Goal: Task Accomplishment & Management: Use online tool/utility

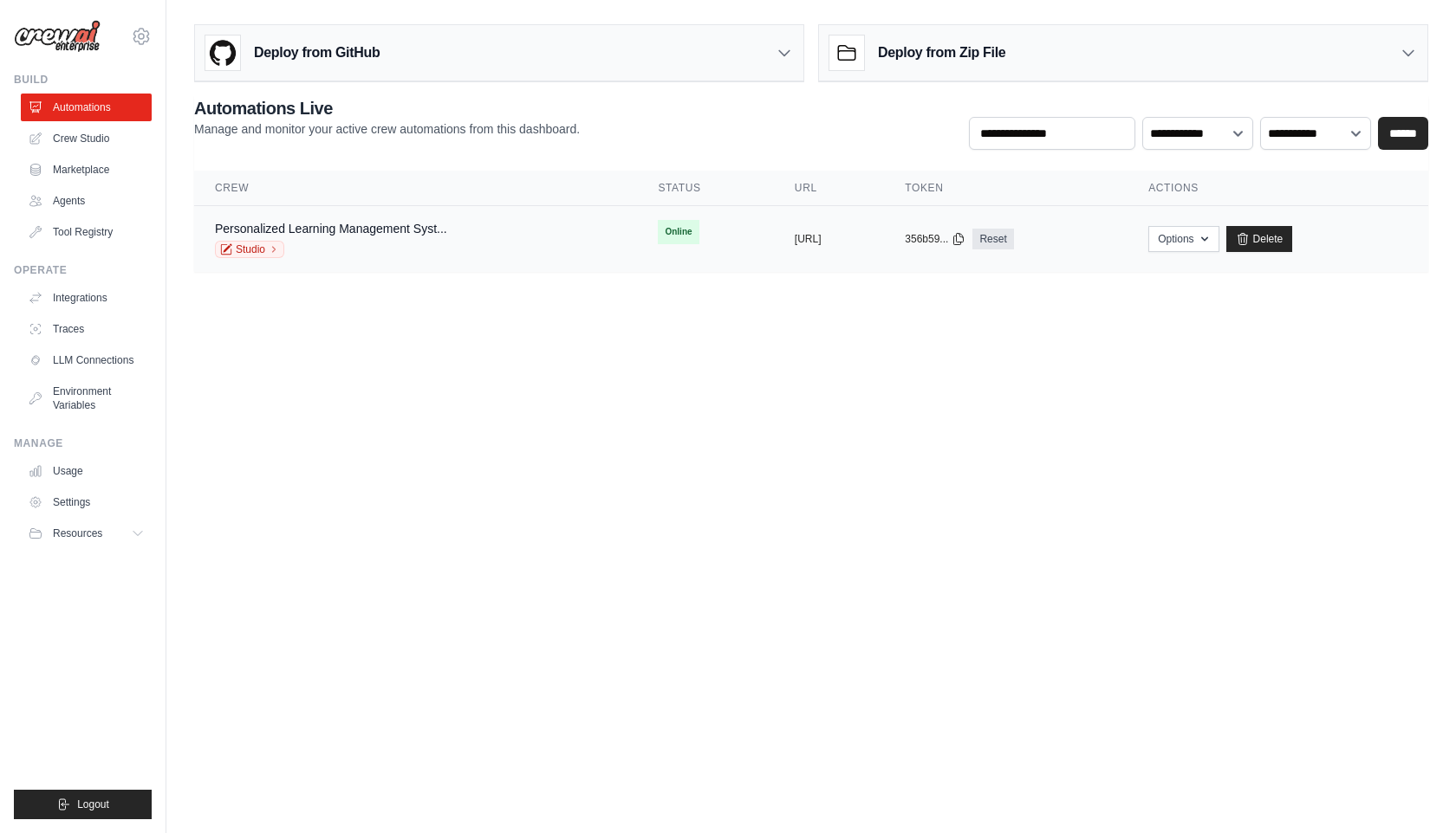
click at [666, 229] on td "Online" at bounding box center [705, 232] width 136 height 52
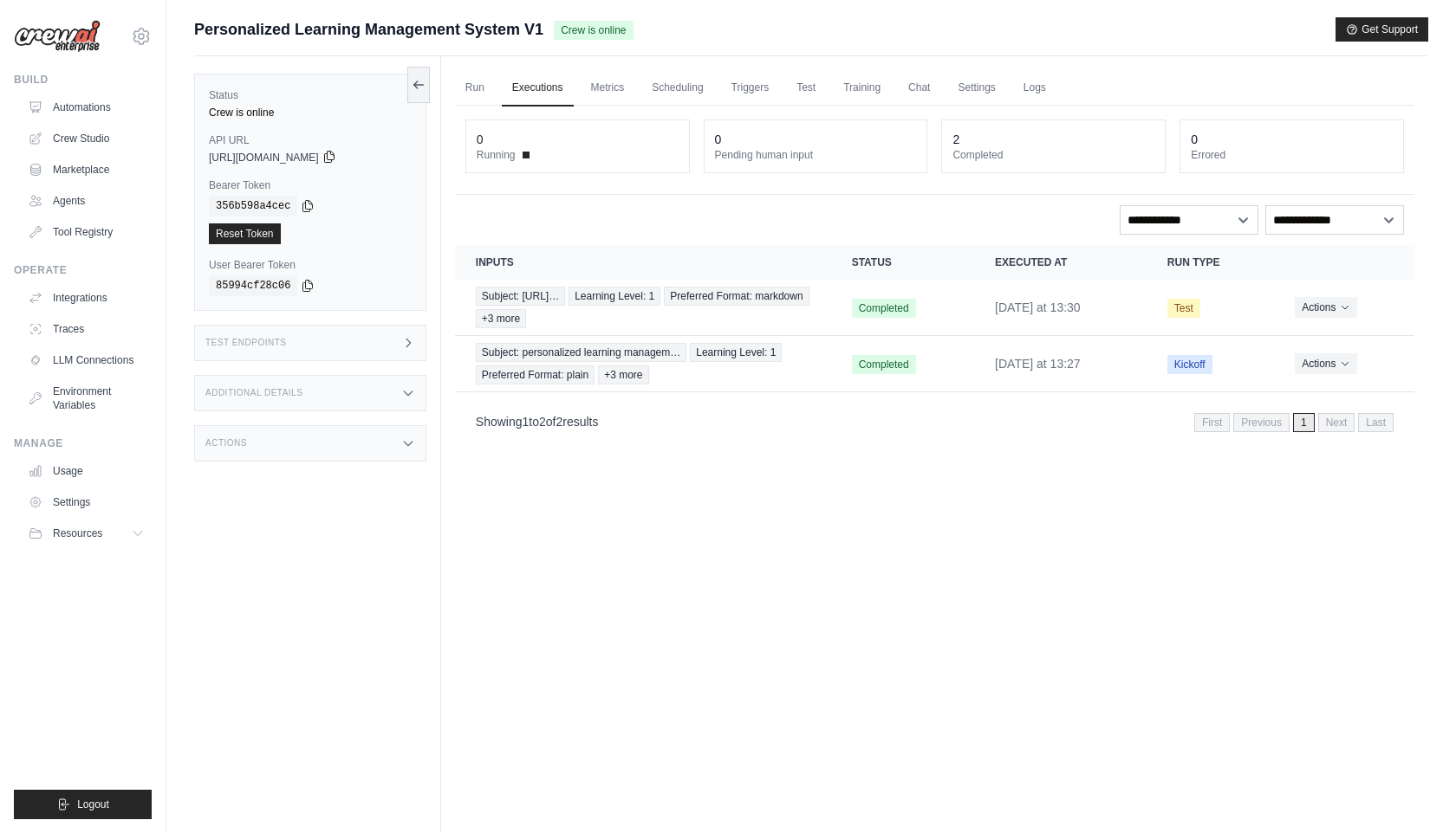
click at [334, 155] on icon at bounding box center [329, 158] width 10 height 12
click at [995, 310] on time "yesterday at 13:30" at bounding box center [1037, 307] width 86 height 14
click at [623, 79] on link "Metrics" at bounding box center [608, 89] width 54 height 37
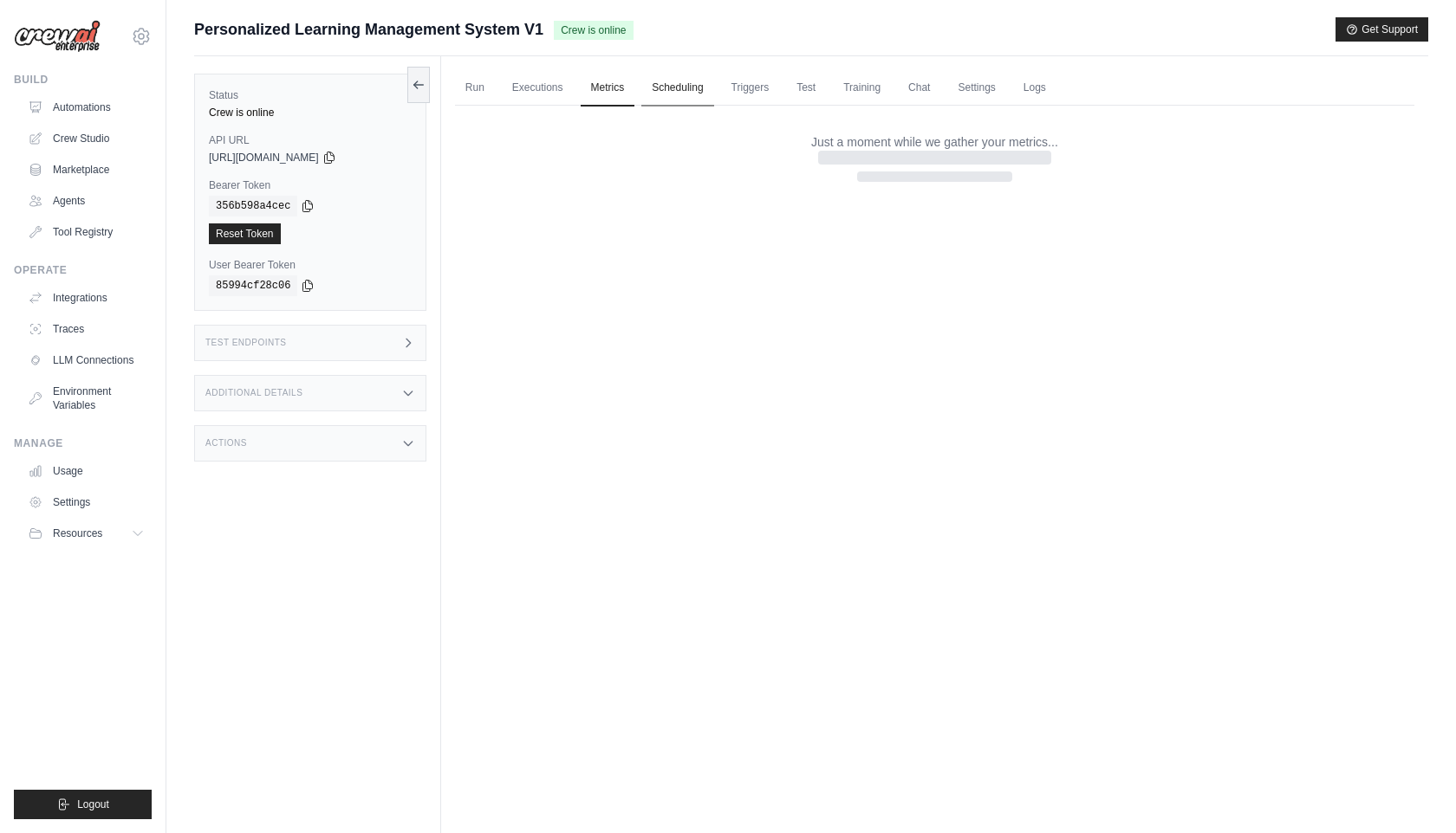
click at [666, 79] on link "Scheduling" at bounding box center [677, 89] width 72 height 37
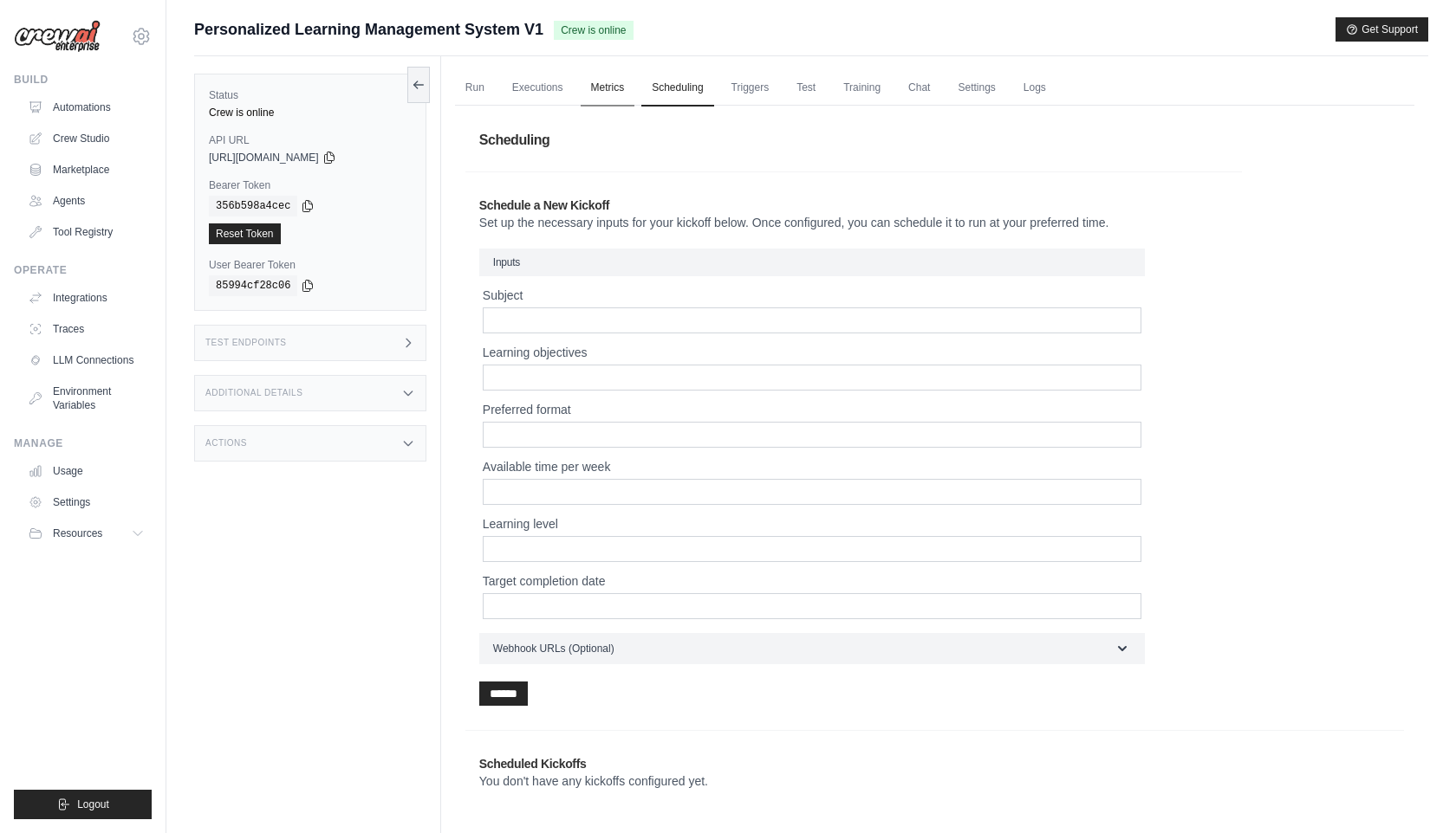
click at [624, 78] on link "Metrics" at bounding box center [608, 89] width 54 height 37
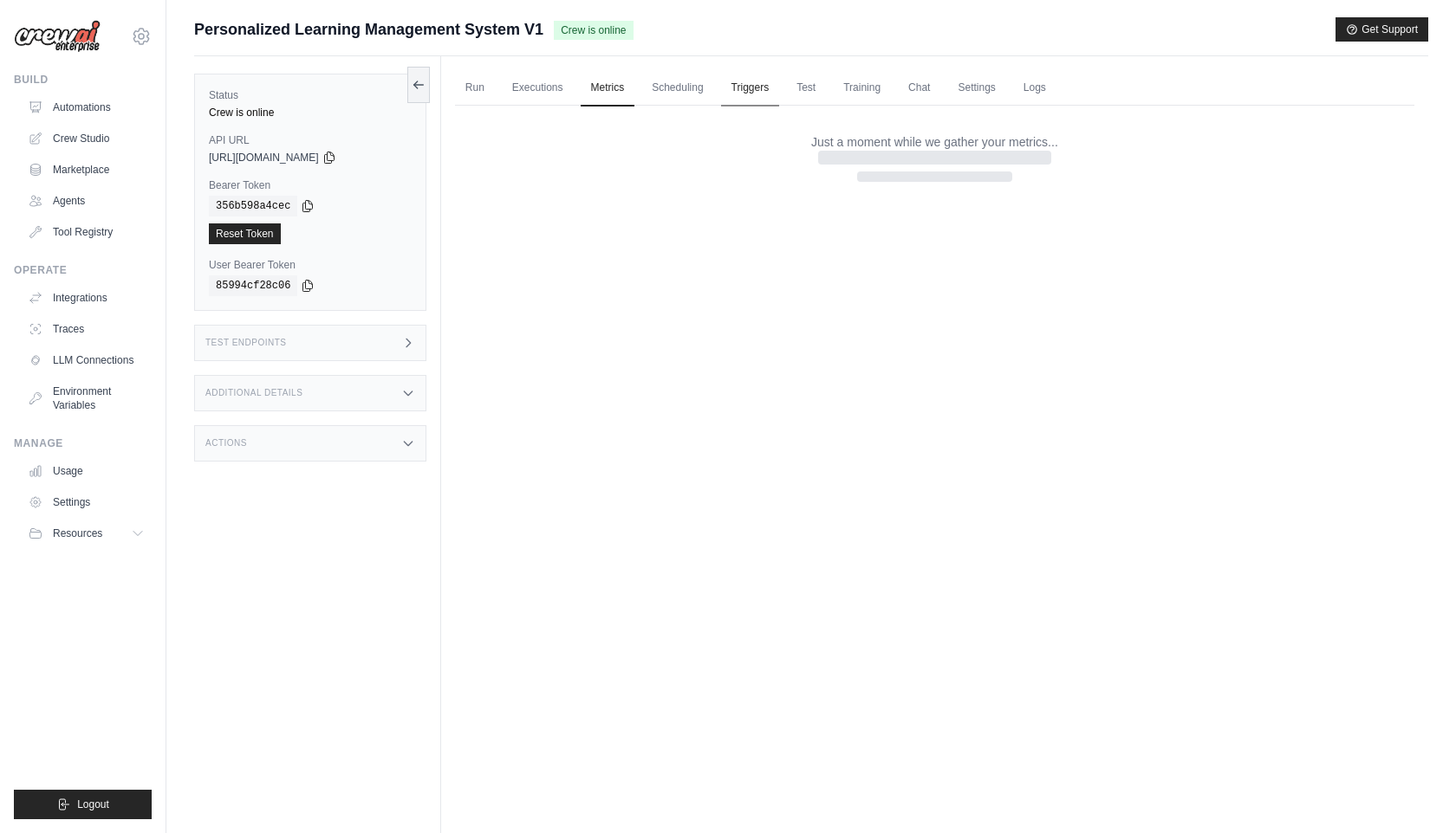
click at [739, 79] on link "Triggers" at bounding box center [750, 89] width 59 height 37
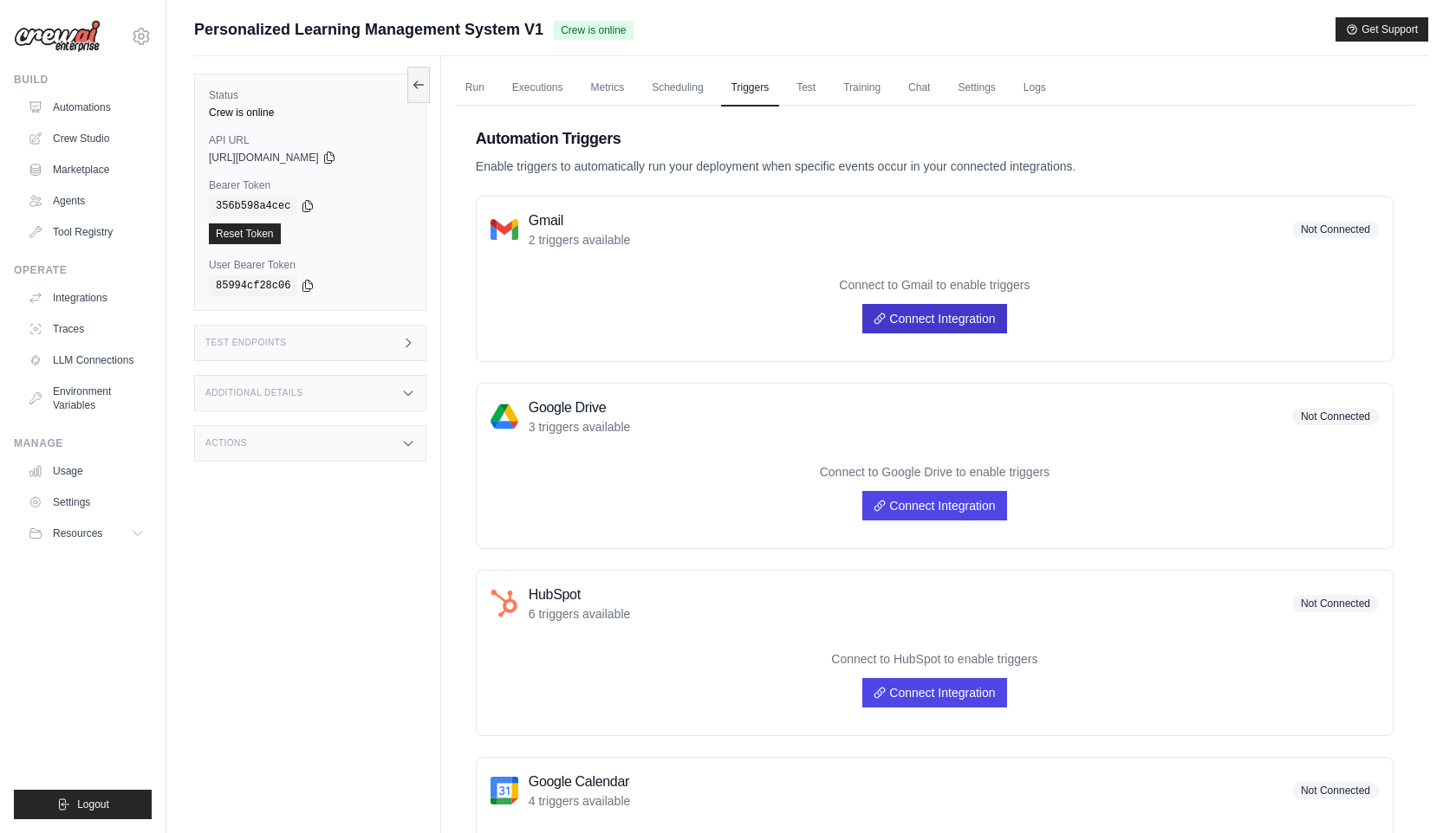
click at [892, 319] on link "Connect Integration" at bounding box center [934, 319] width 144 height 29
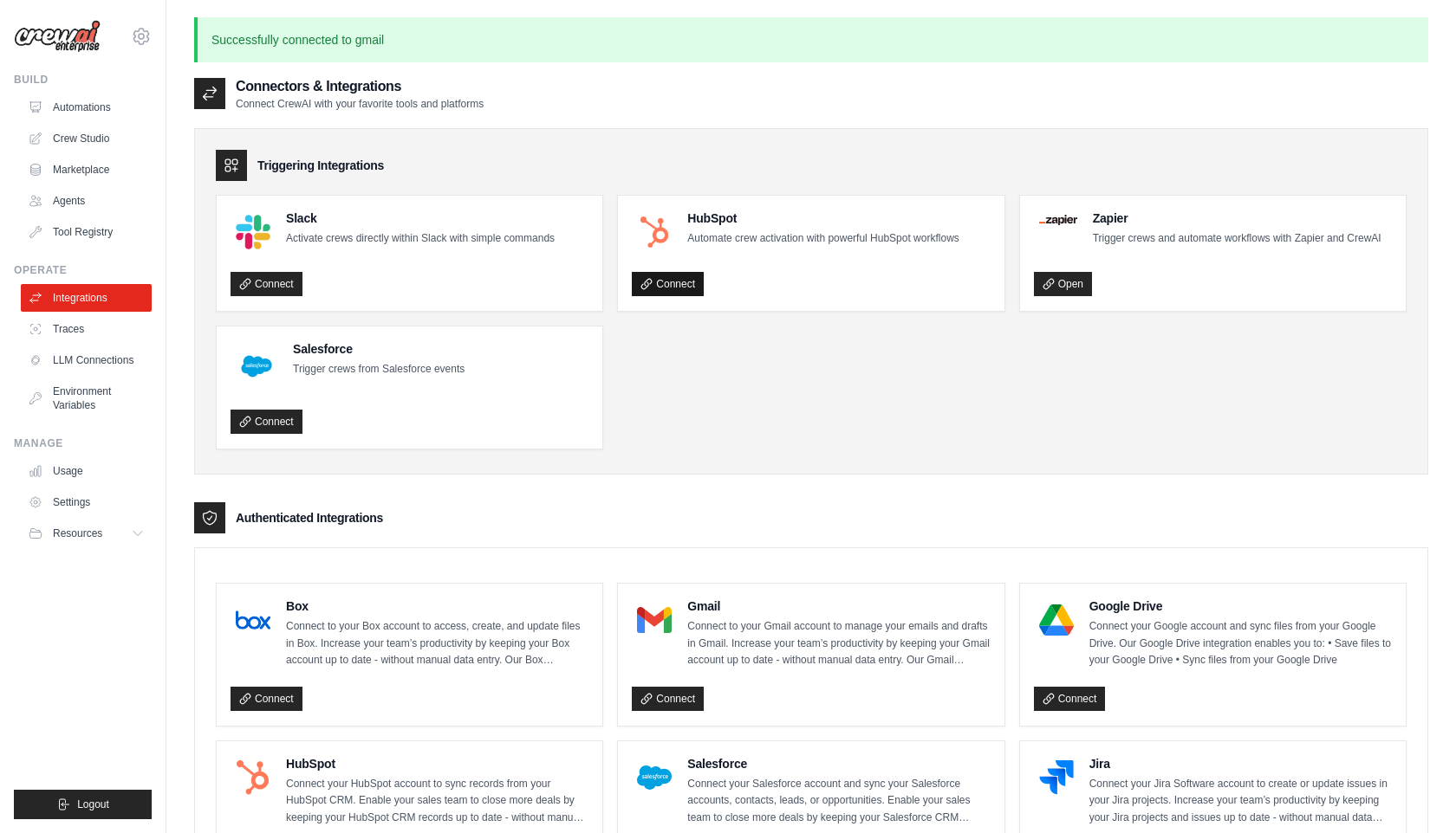
click at [676, 277] on link "Connect" at bounding box center [667, 283] width 72 height 24
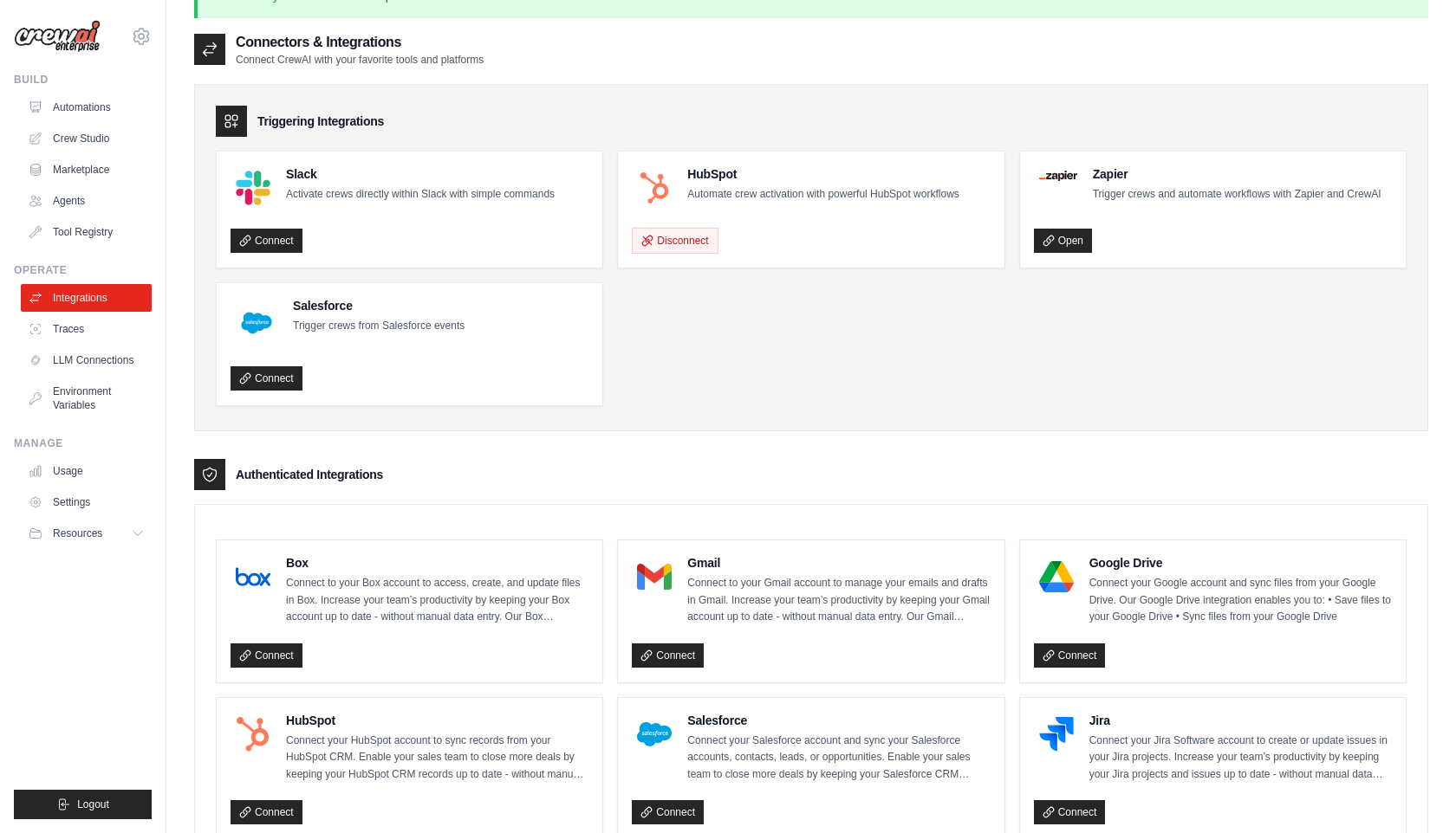
scroll to position [31, 0]
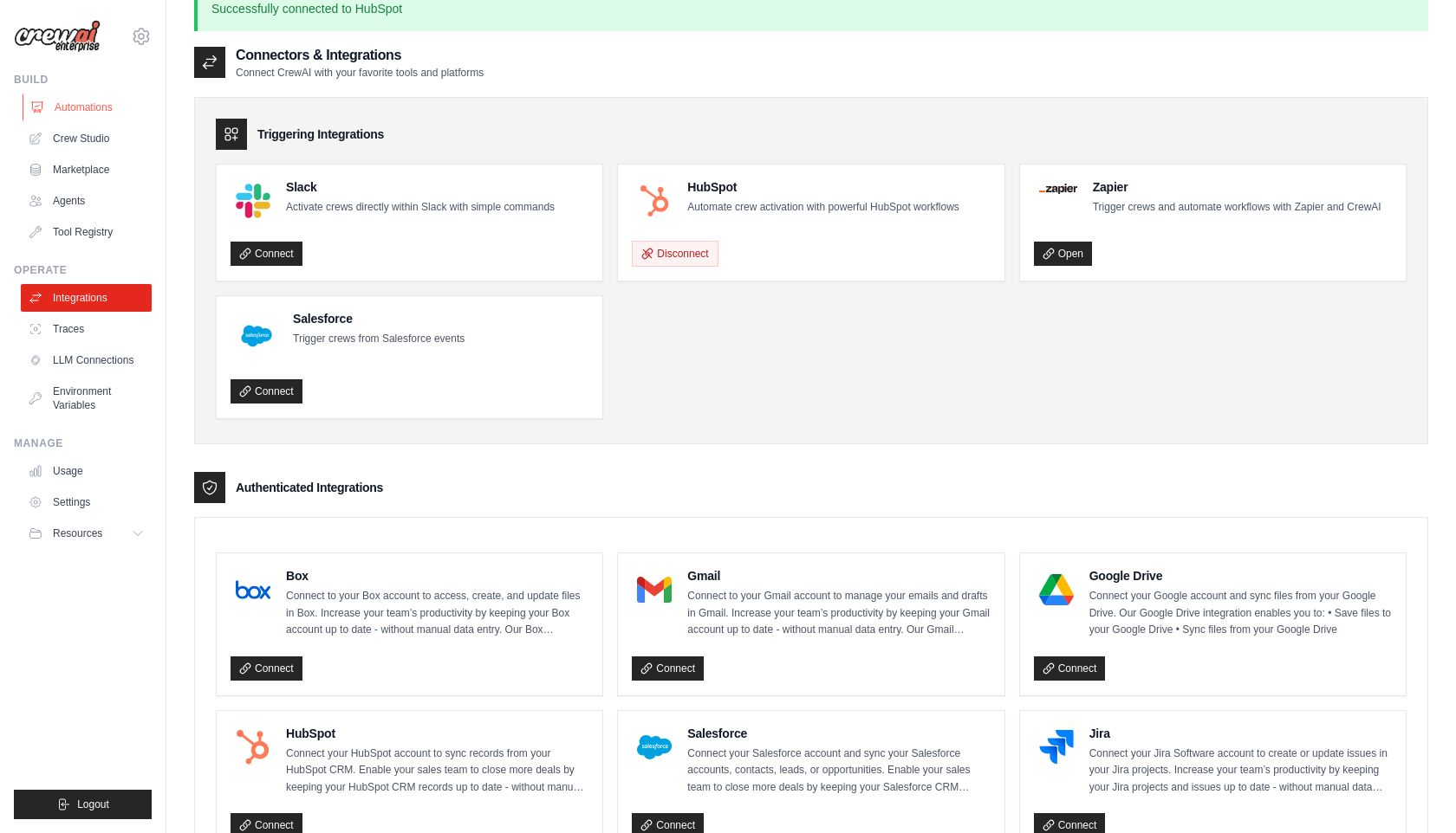
click at [121, 112] on link "Automations" at bounding box center [87, 107] width 131 height 28
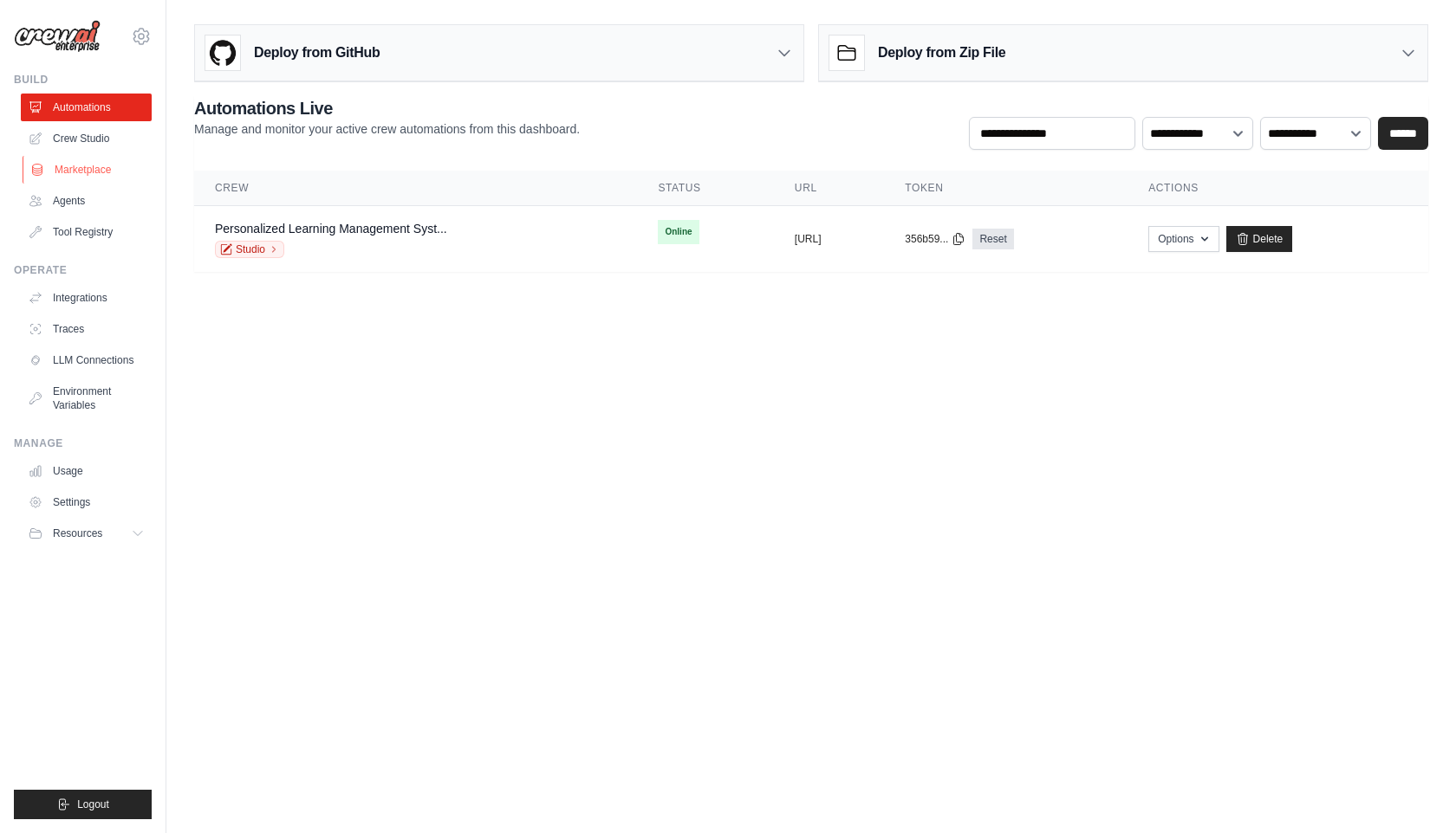
click at [107, 163] on link "Marketplace" at bounding box center [87, 169] width 131 height 28
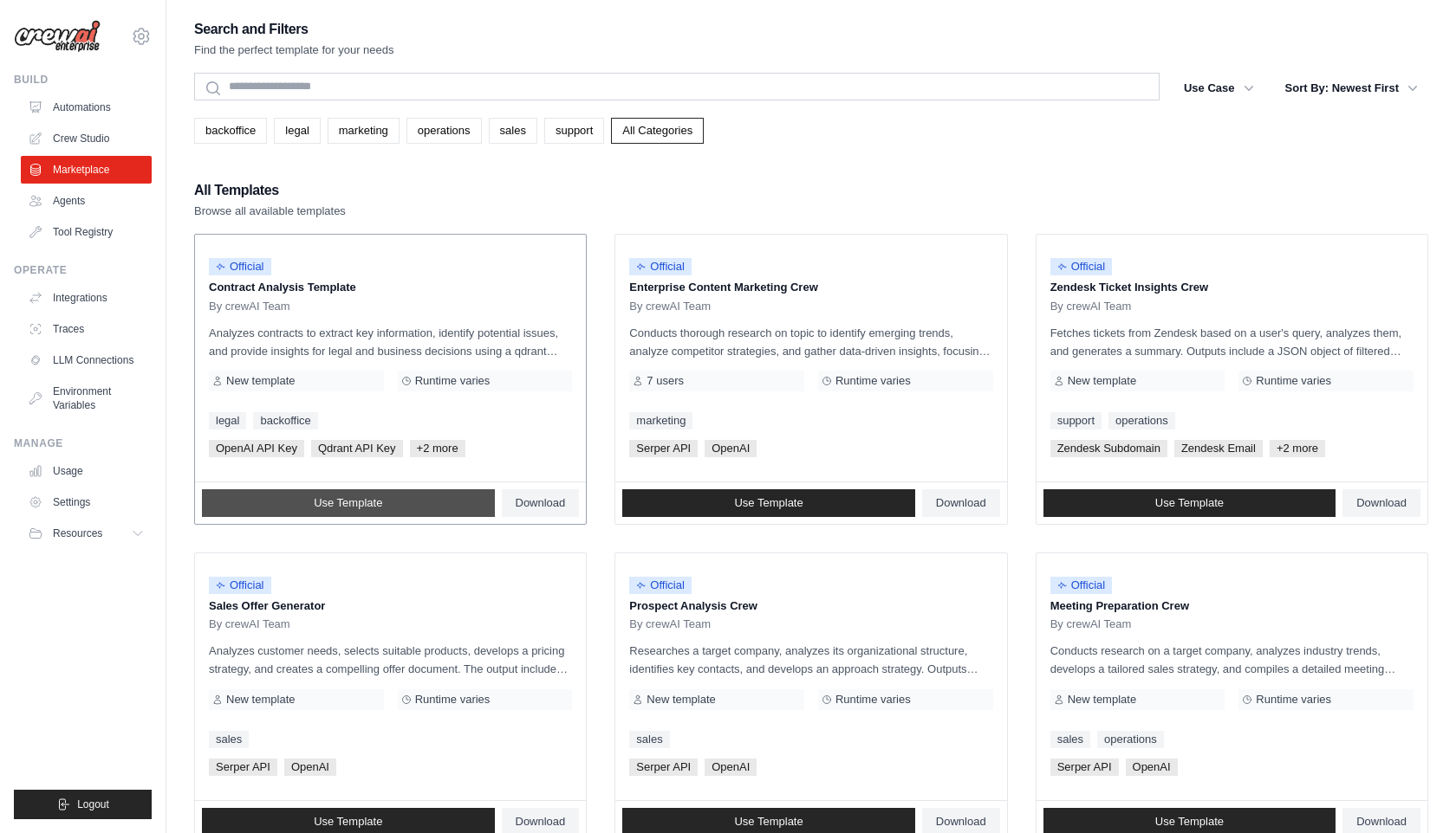
click at [300, 495] on link "Use Template" at bounding box center [348, 503] width 293 height 28
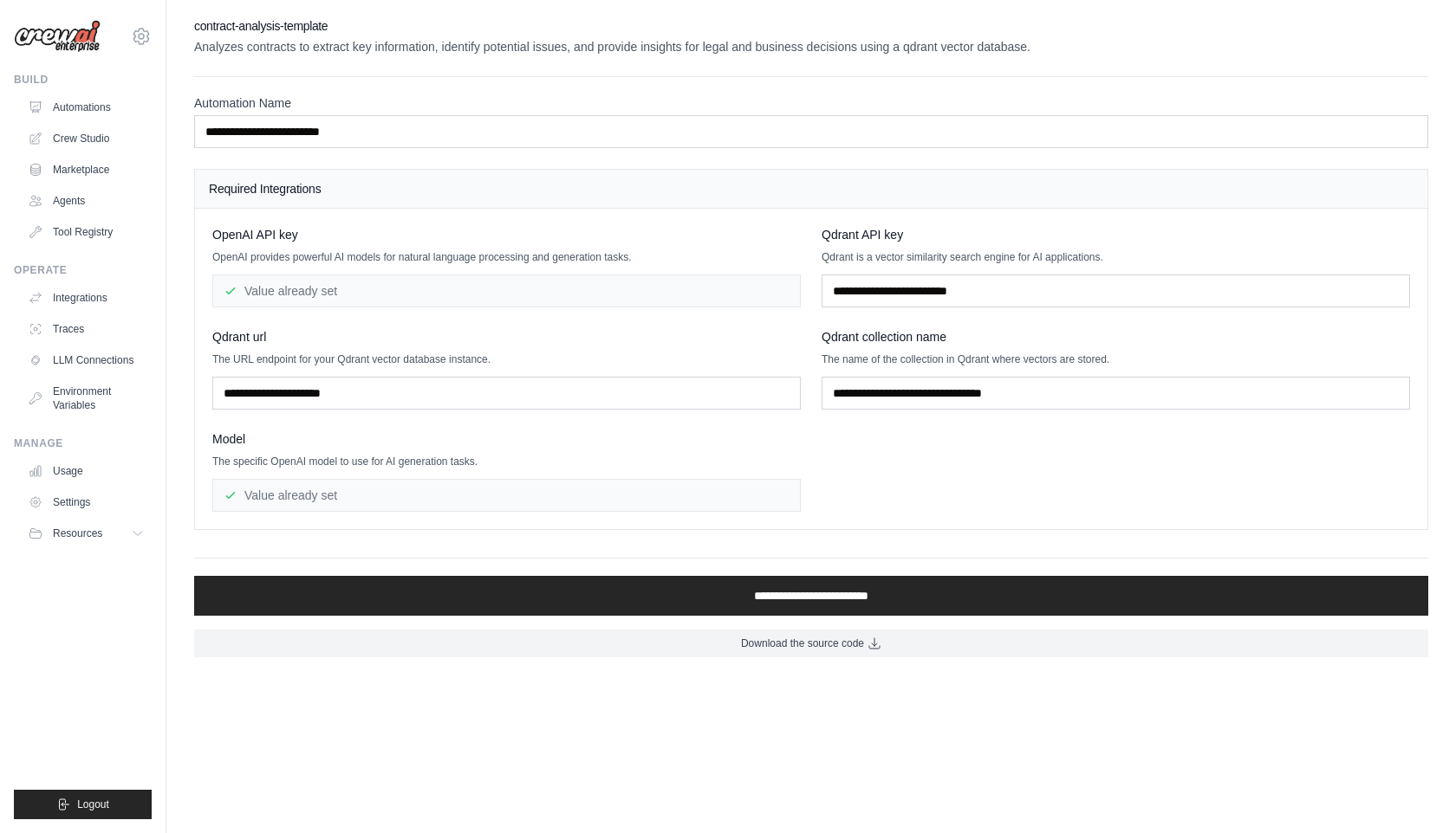
click at [385, 288] on div "Value already set" at bounding box center [507, 291] width 589 height 33
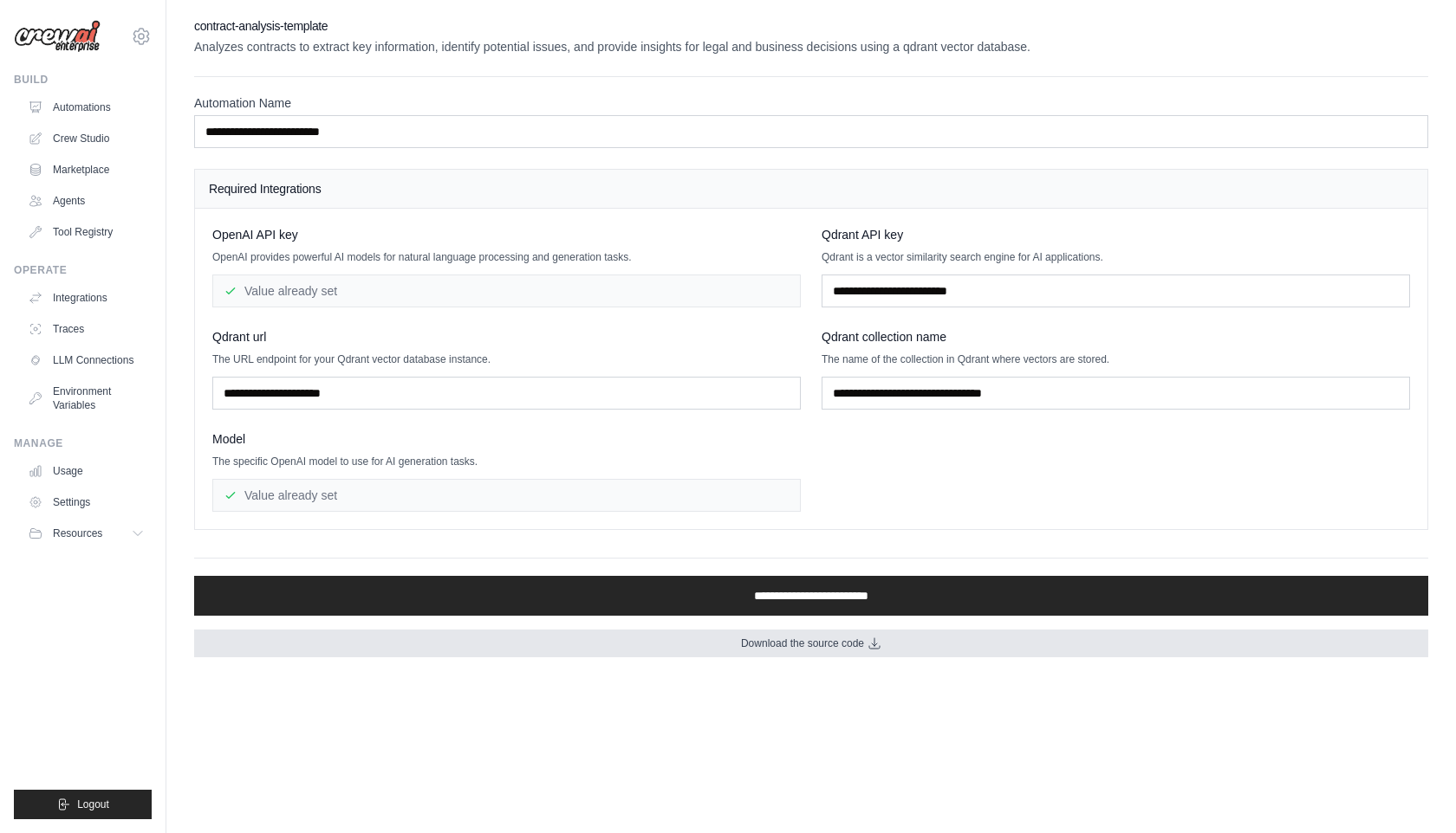
click at [601, 640] on link "Download the source code" at bounding box center [811, 644] width 1234 height 28
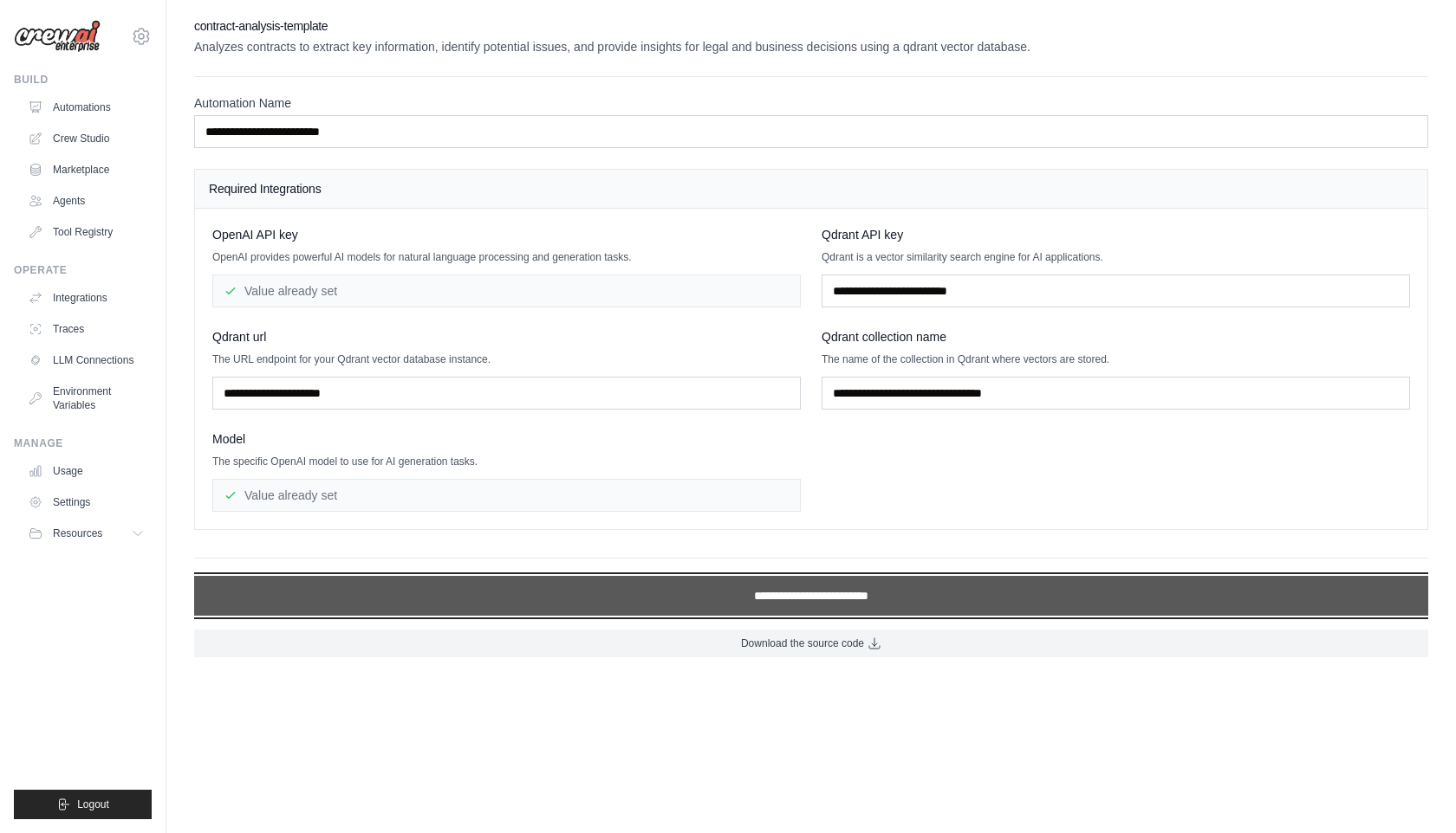
click at [601, 605] on input "**********" at bounding box center [811, 595] width 1234 height 40
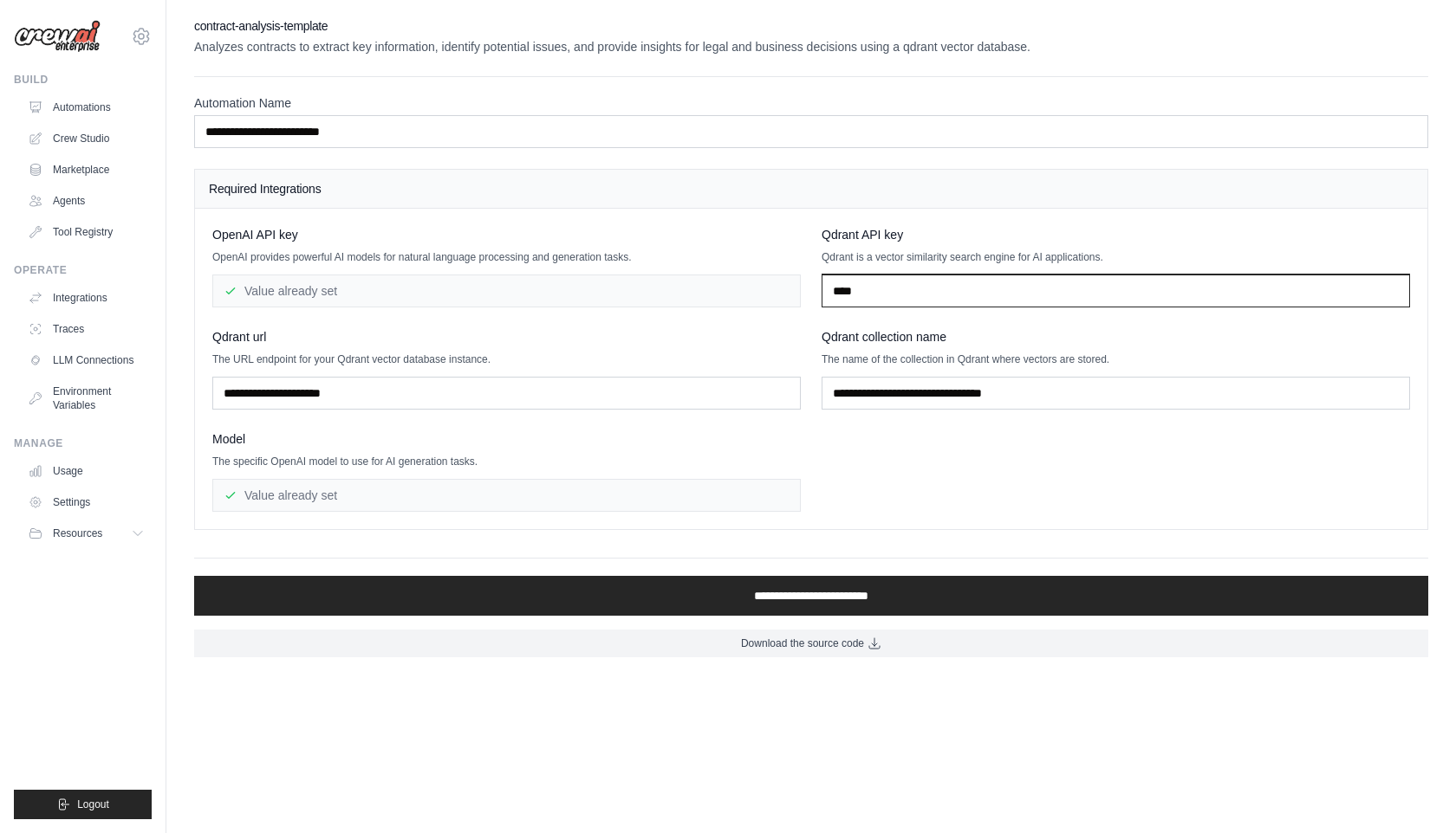
type input "***"
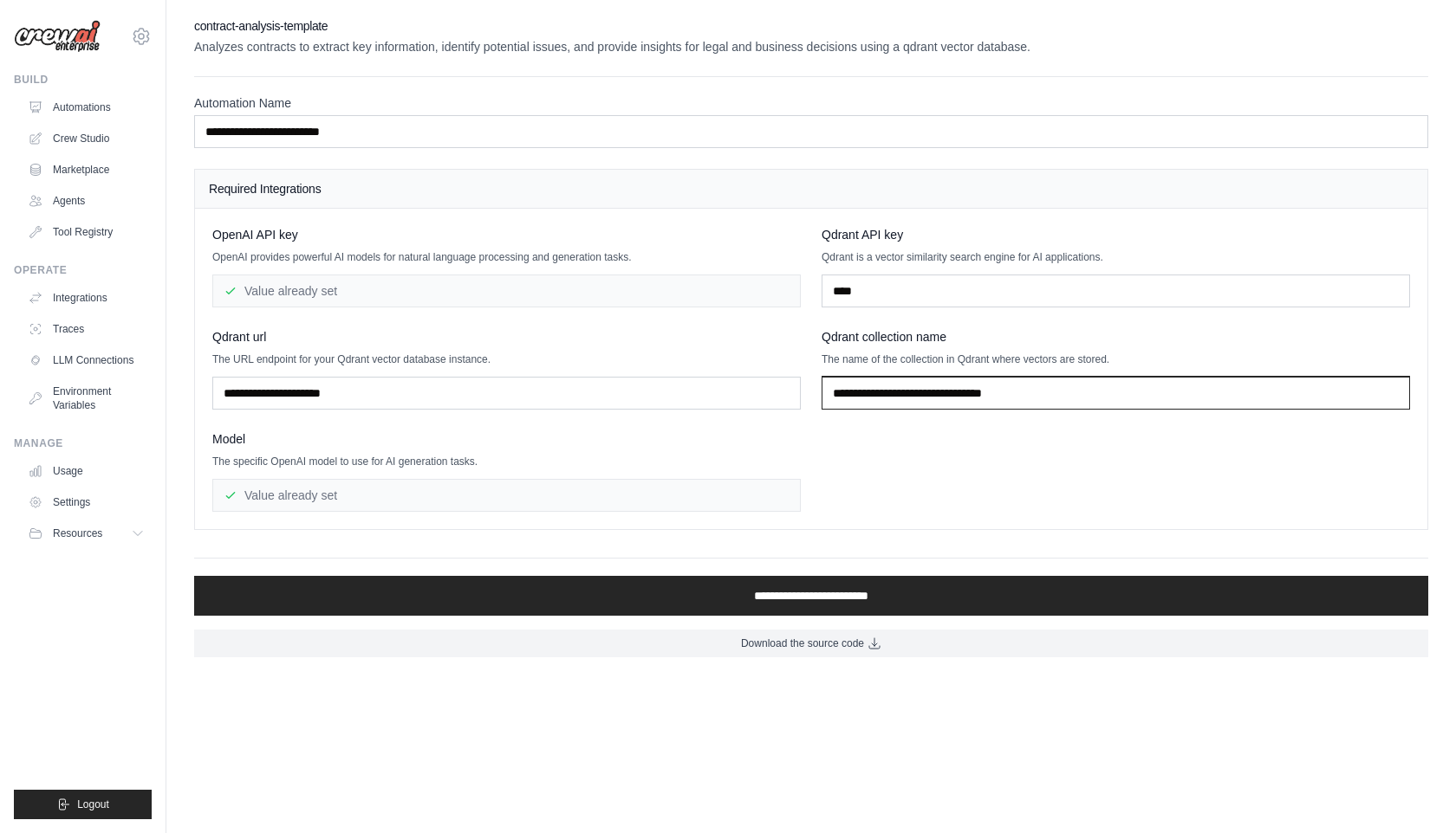
click at [852, 392] on input "text" at bounding box center [1116, 393] width 589 height 33
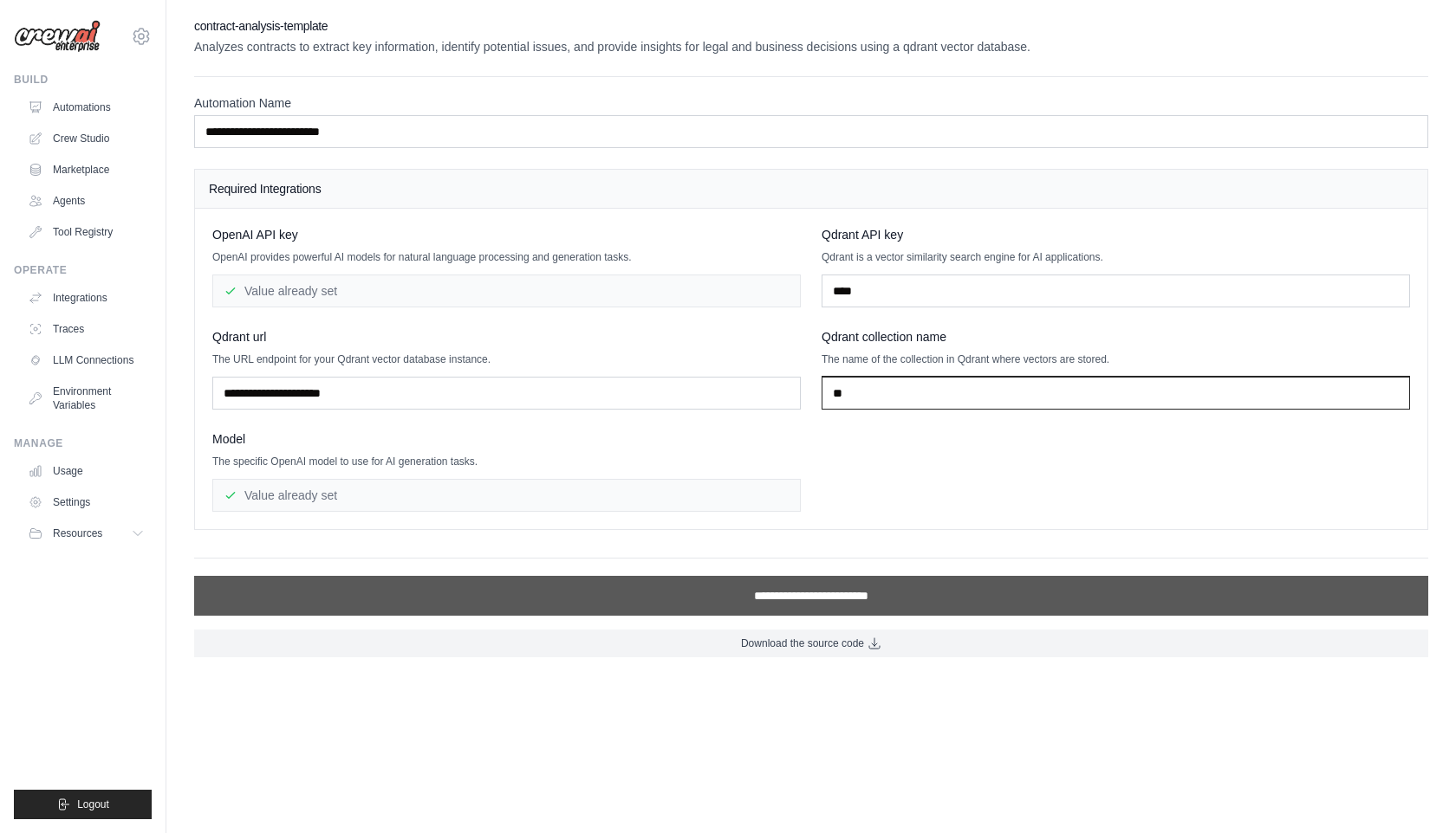
type input "**"
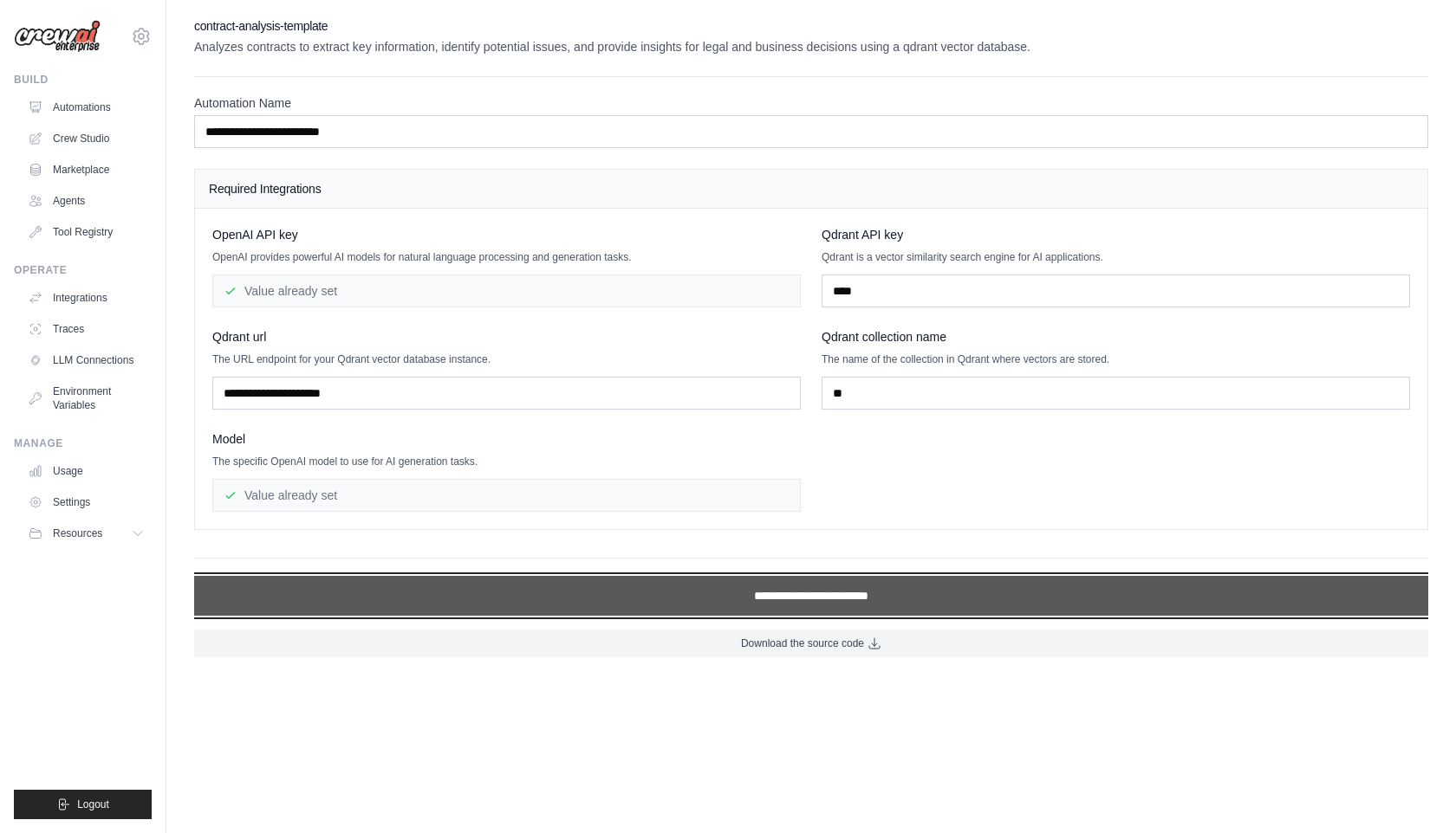
click at [794, 581] on input "**********" at bounding box center [811, 595] width 1234 height 40
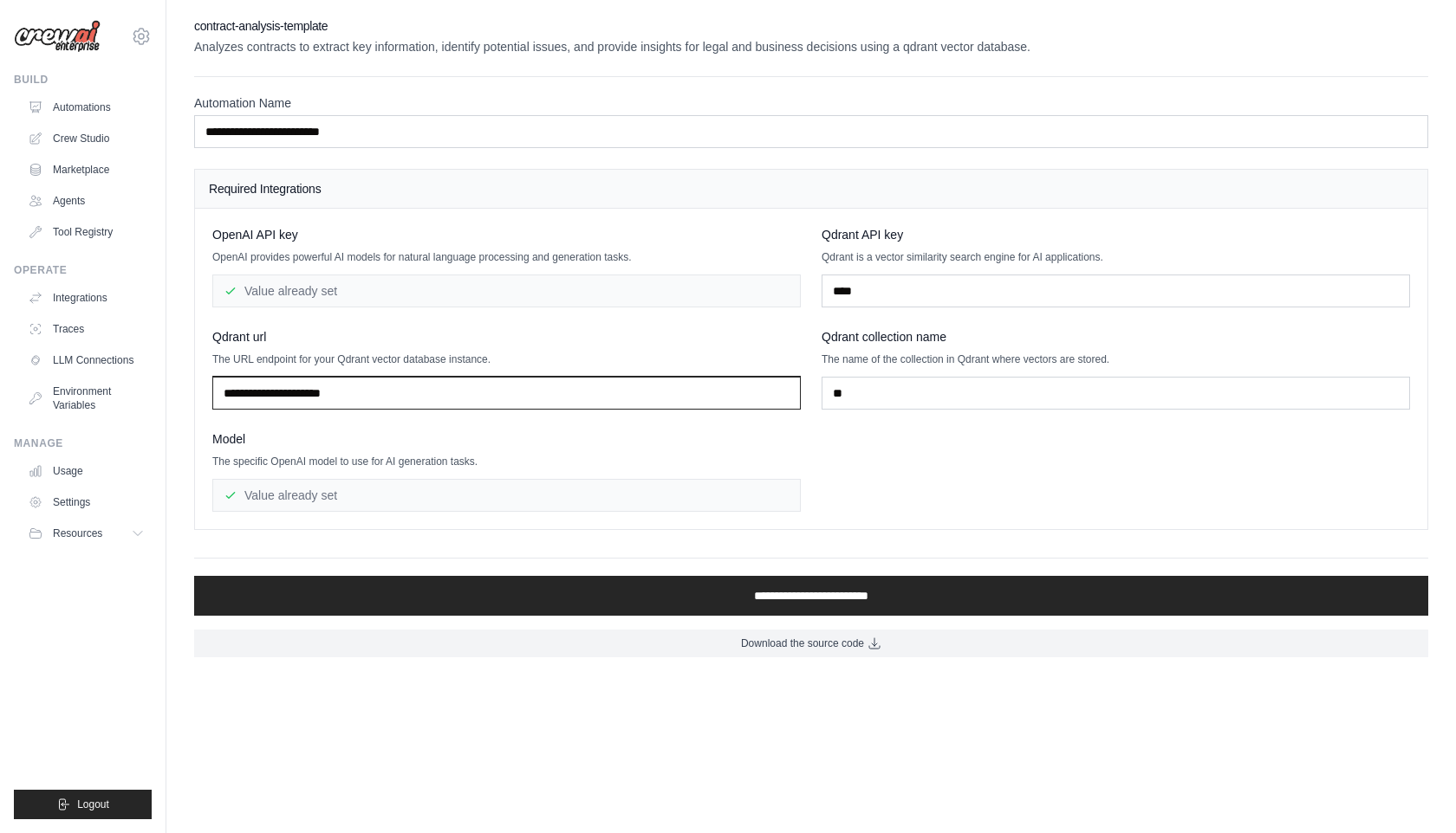
click at [718, 397] on input "text" at bounding box center [507, 393] width 589 height 33
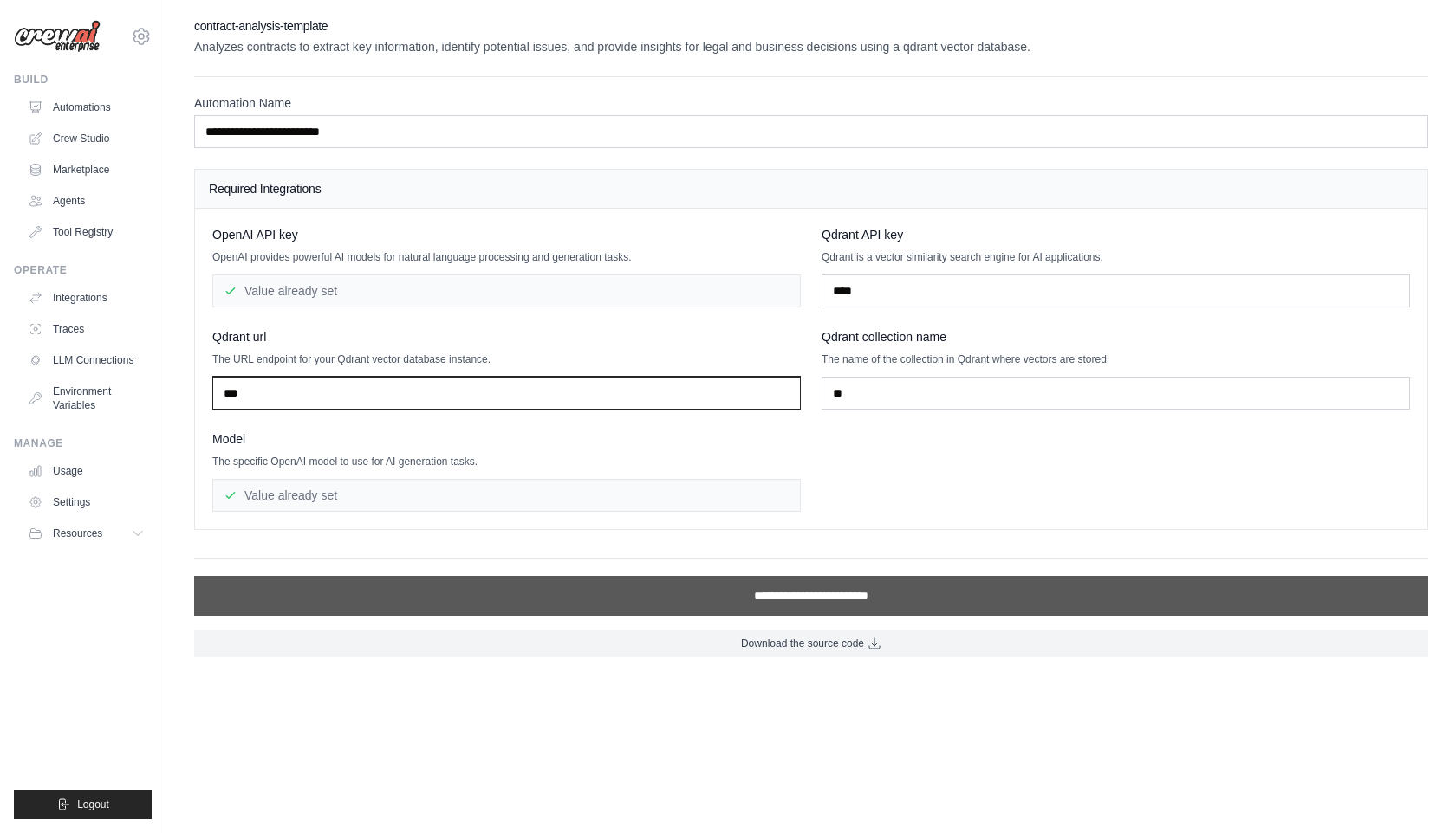
type input "***"
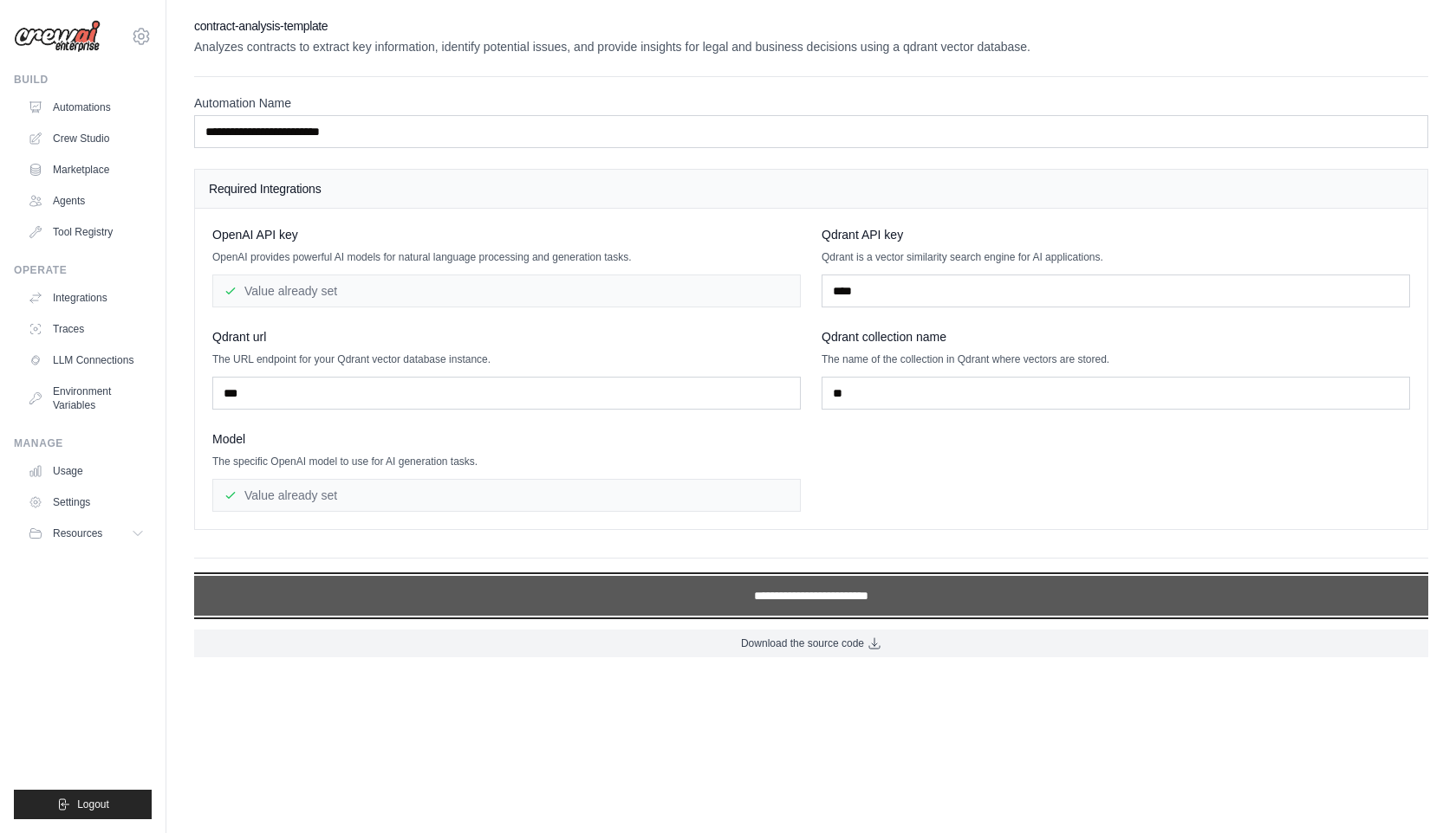
click at [601, 585] on input "**********" at bounding box center [811, 595] width 1234 height 40
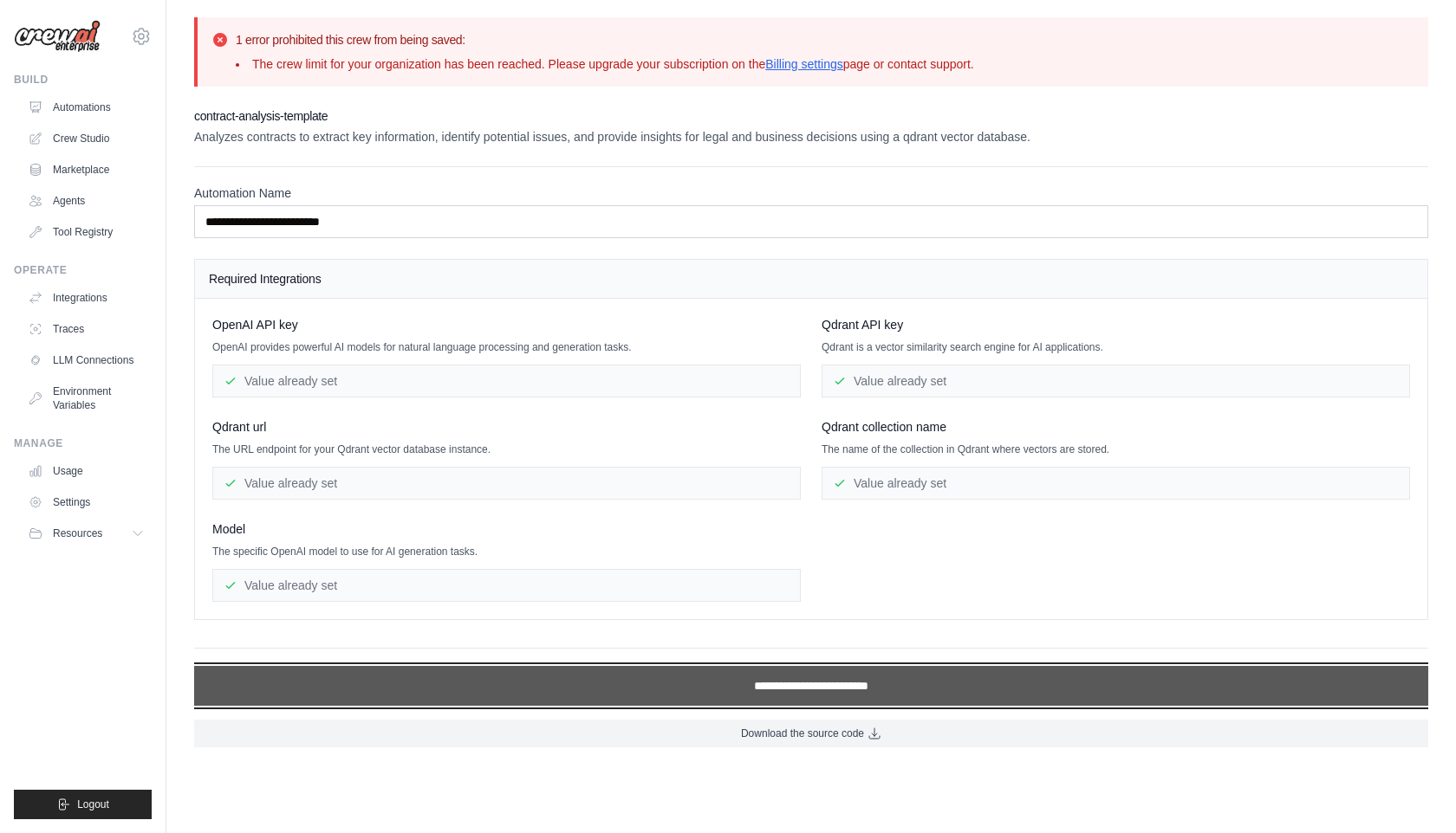
click at [603, 677] on input "**********" at bounding box center [811, 685] width 1234 height 40
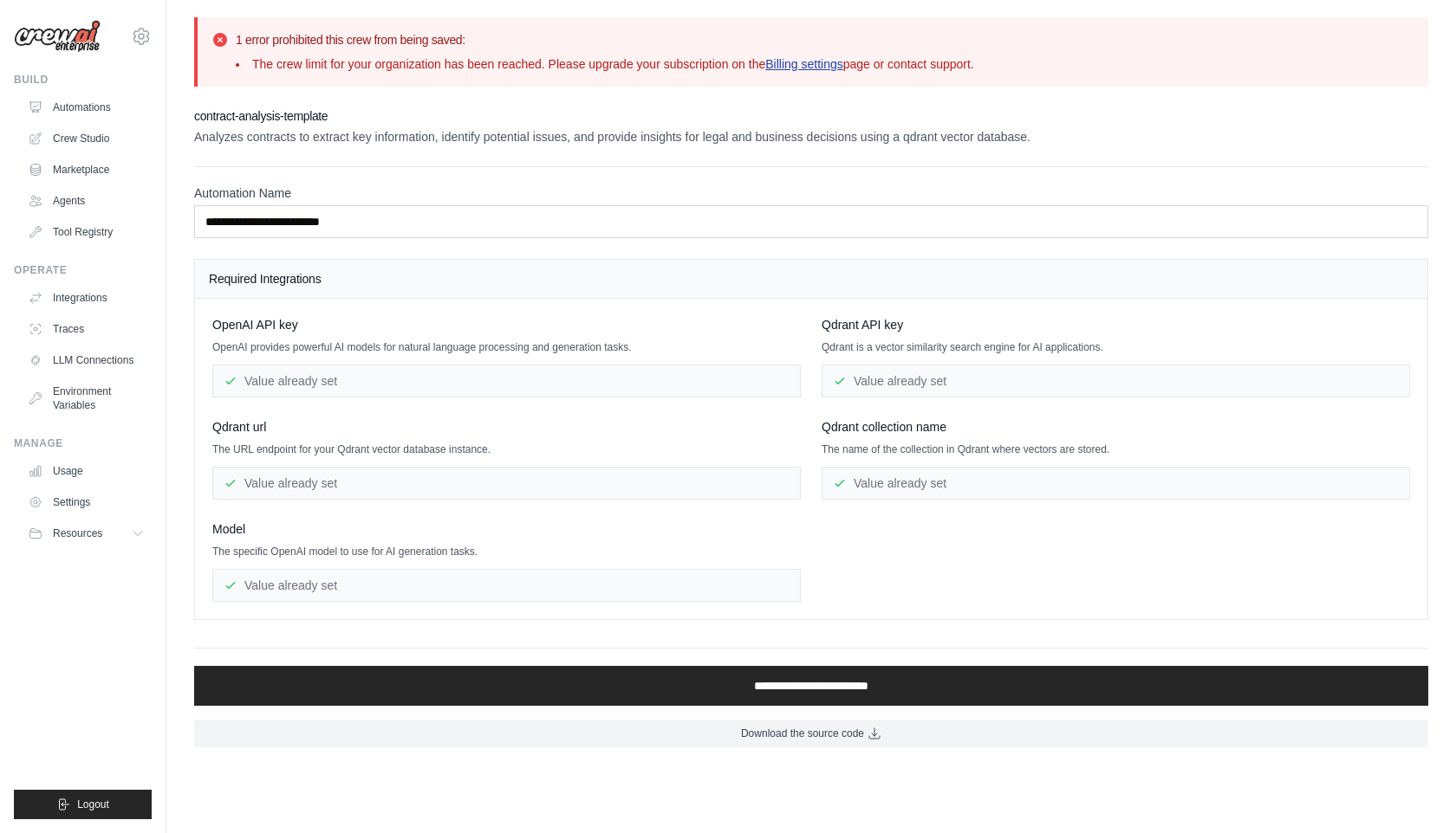
click at [779, 61] on link "Billing settings" at bounding box center [804, 64] width 78 height 14
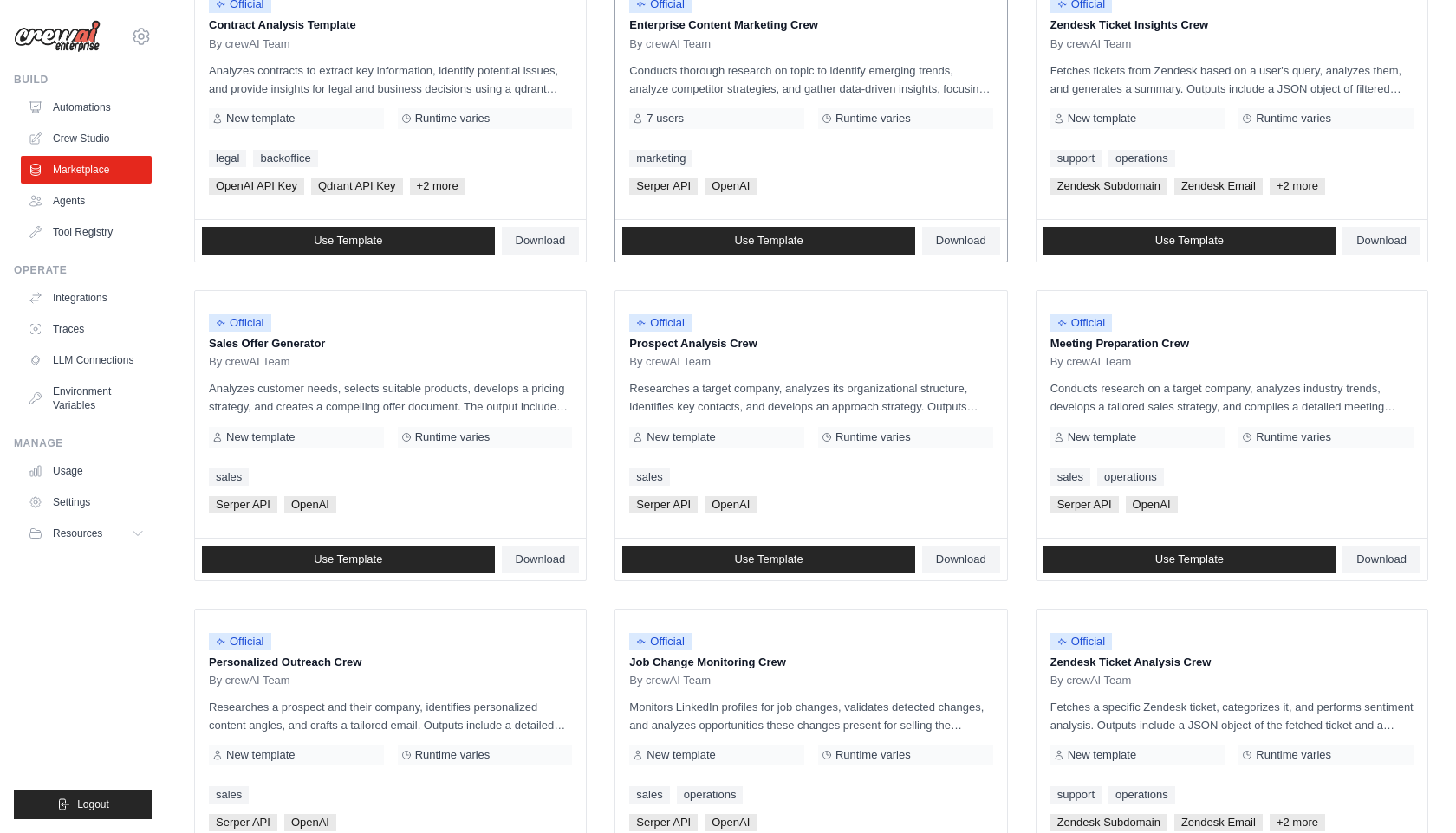
scroll to position [267, 0]
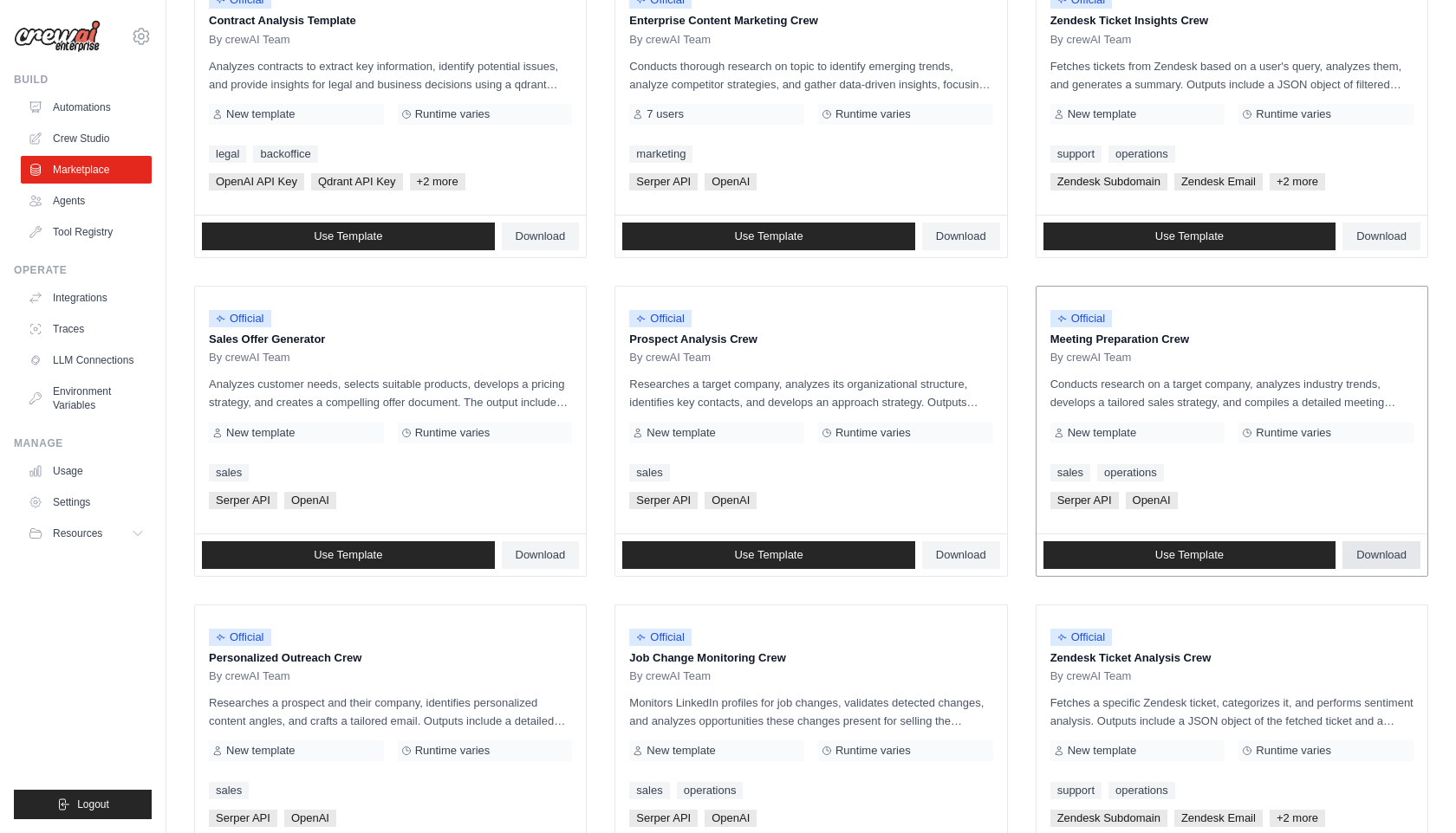
click at [1359, 548] on span "Download" at bounding box center [1382, 555] width 50 height 14
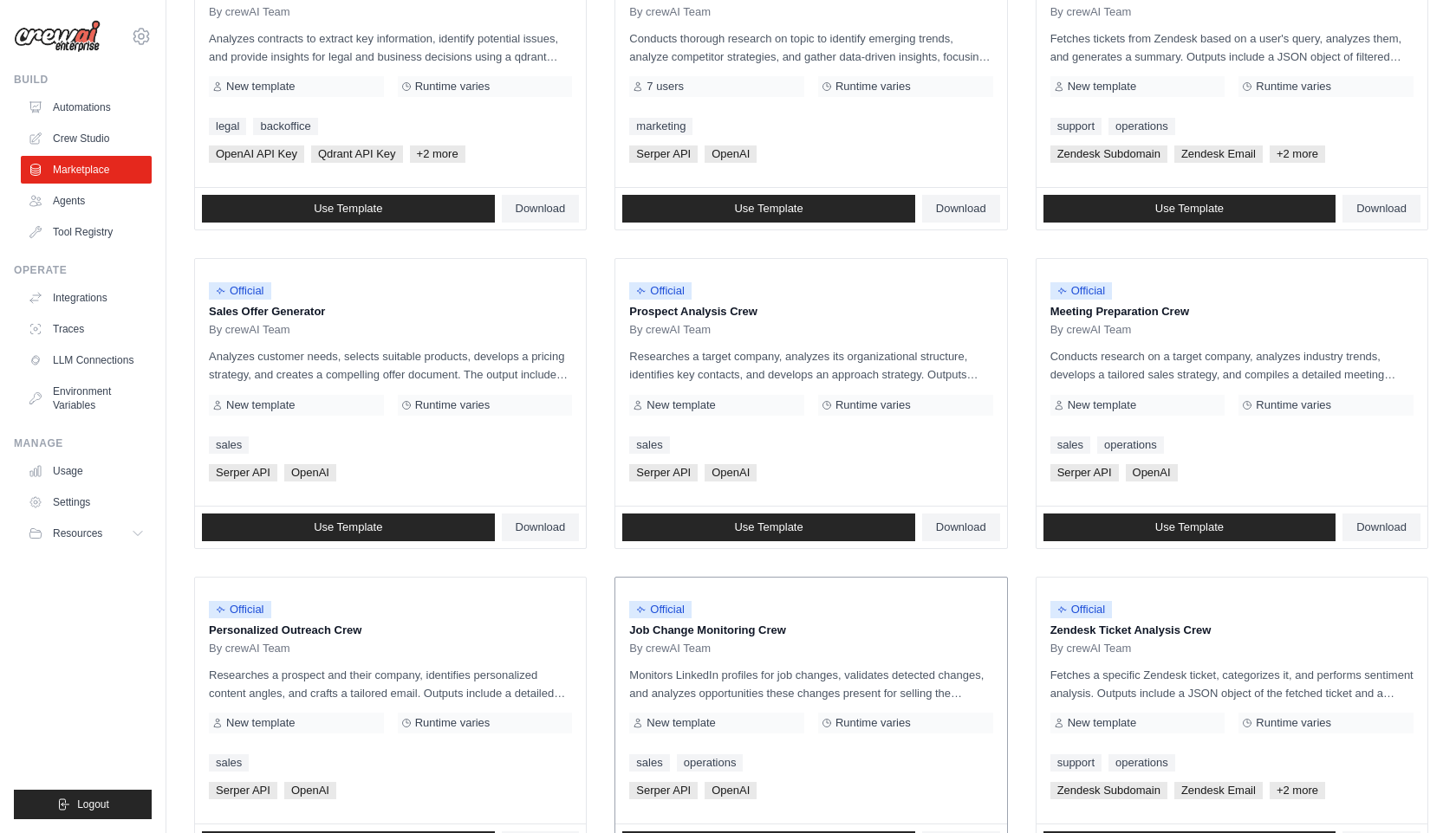
scroll to position [299, 0]
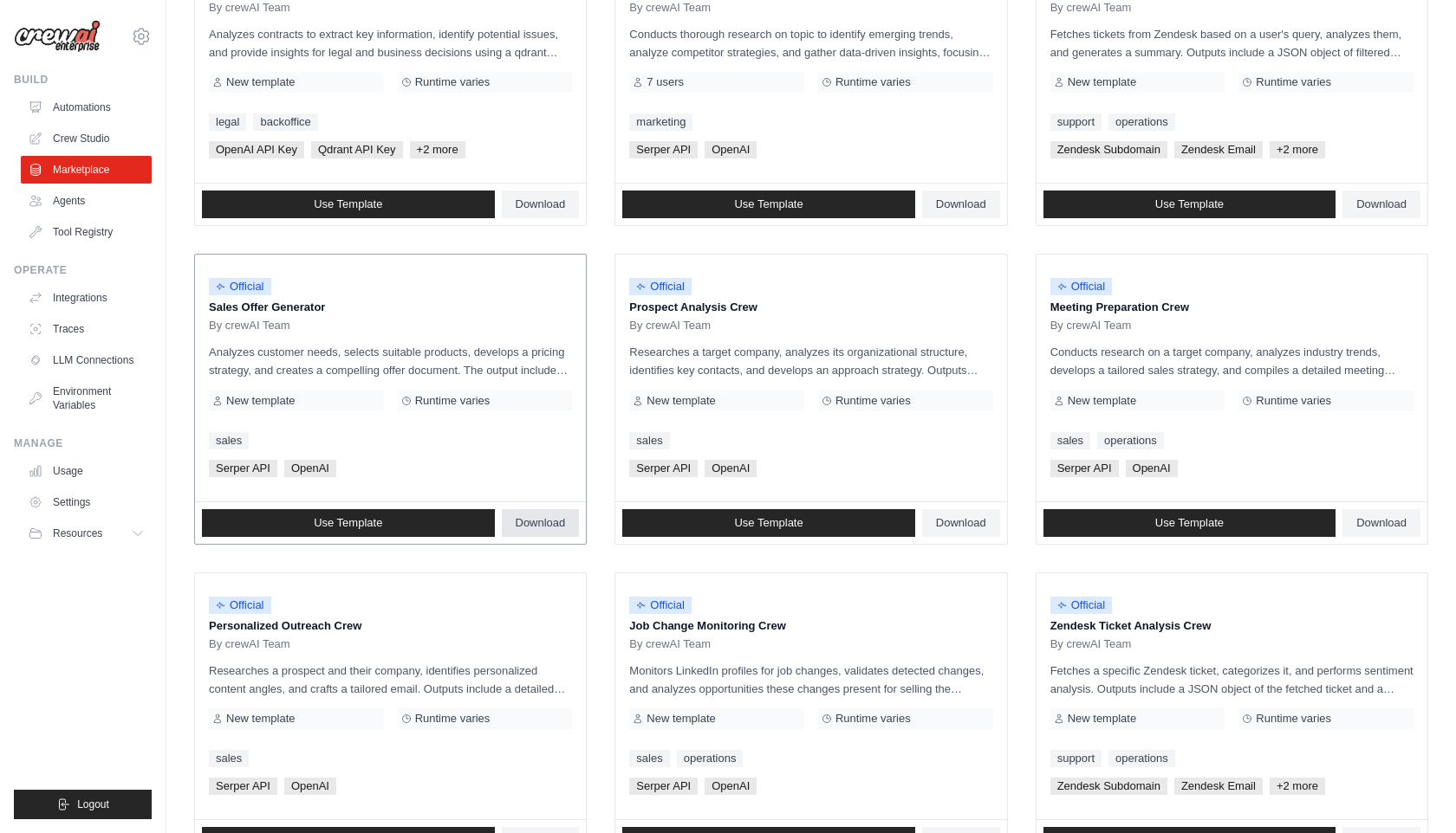
click at [565, 527] on span "Download" at bounding box center [540, 523] width 50 height 14
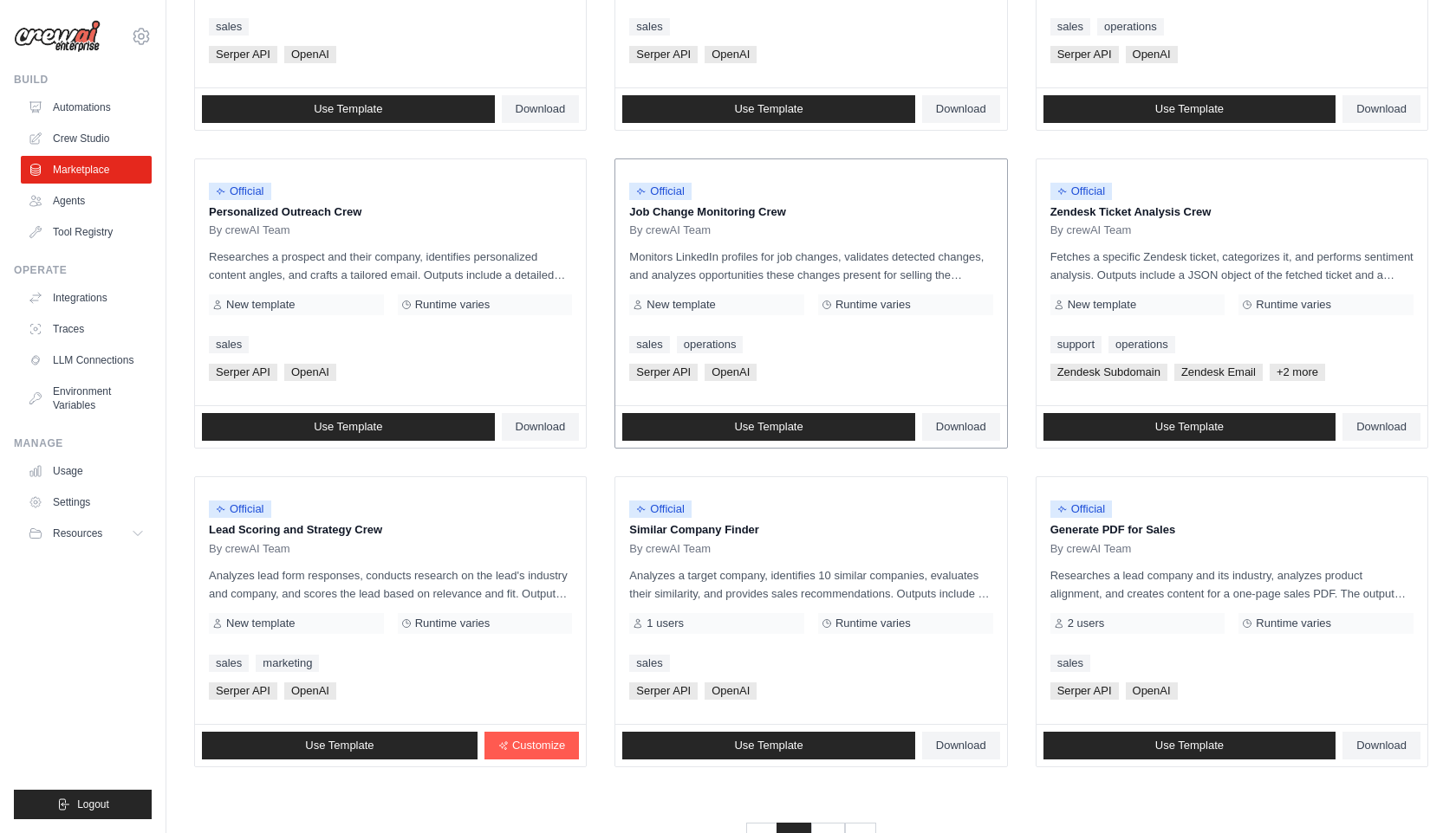
scroll to position [715, 0]
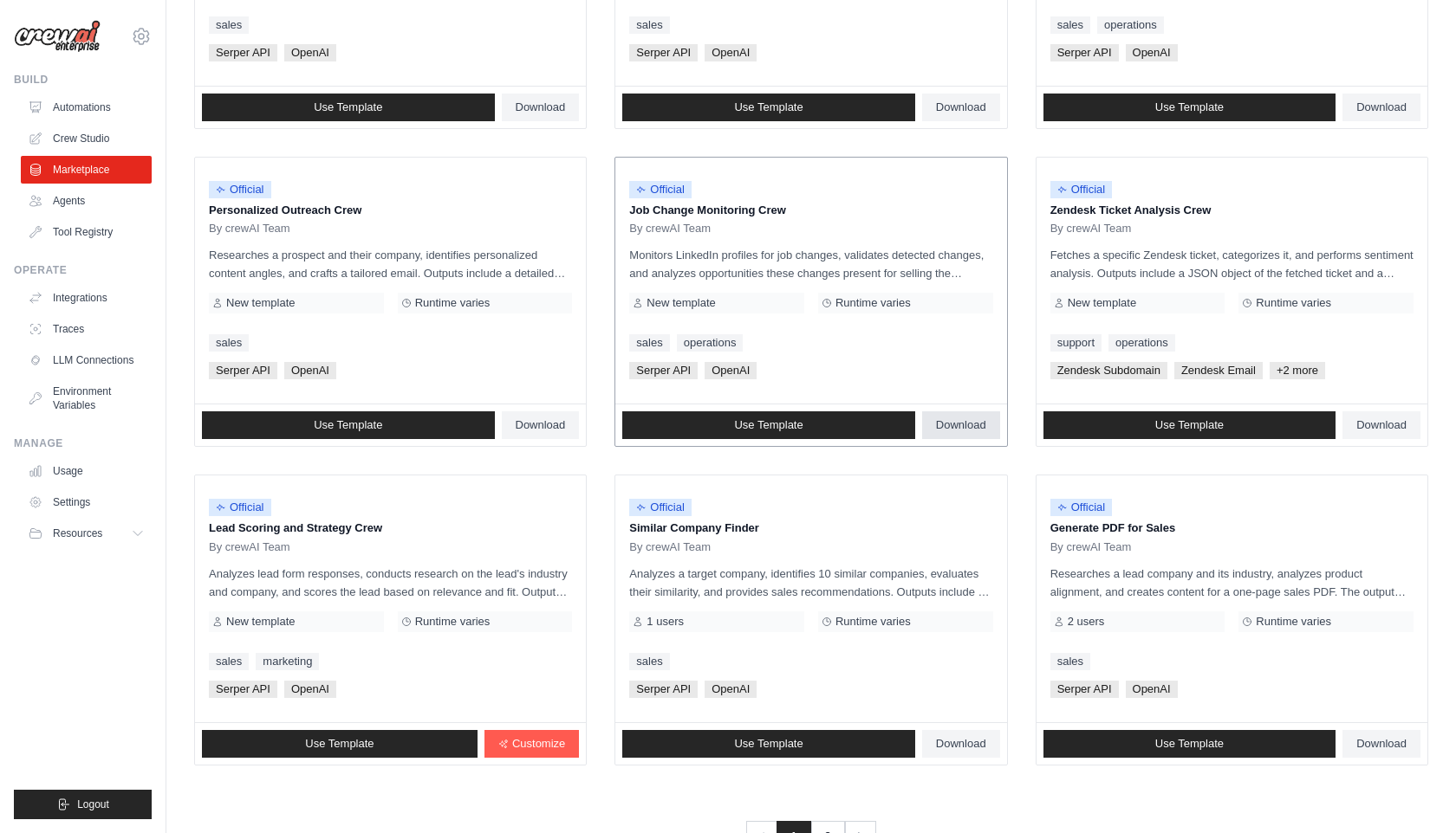
click at [938, 415] on link "Download" at bounding box center [961, 425] width 78 height 28
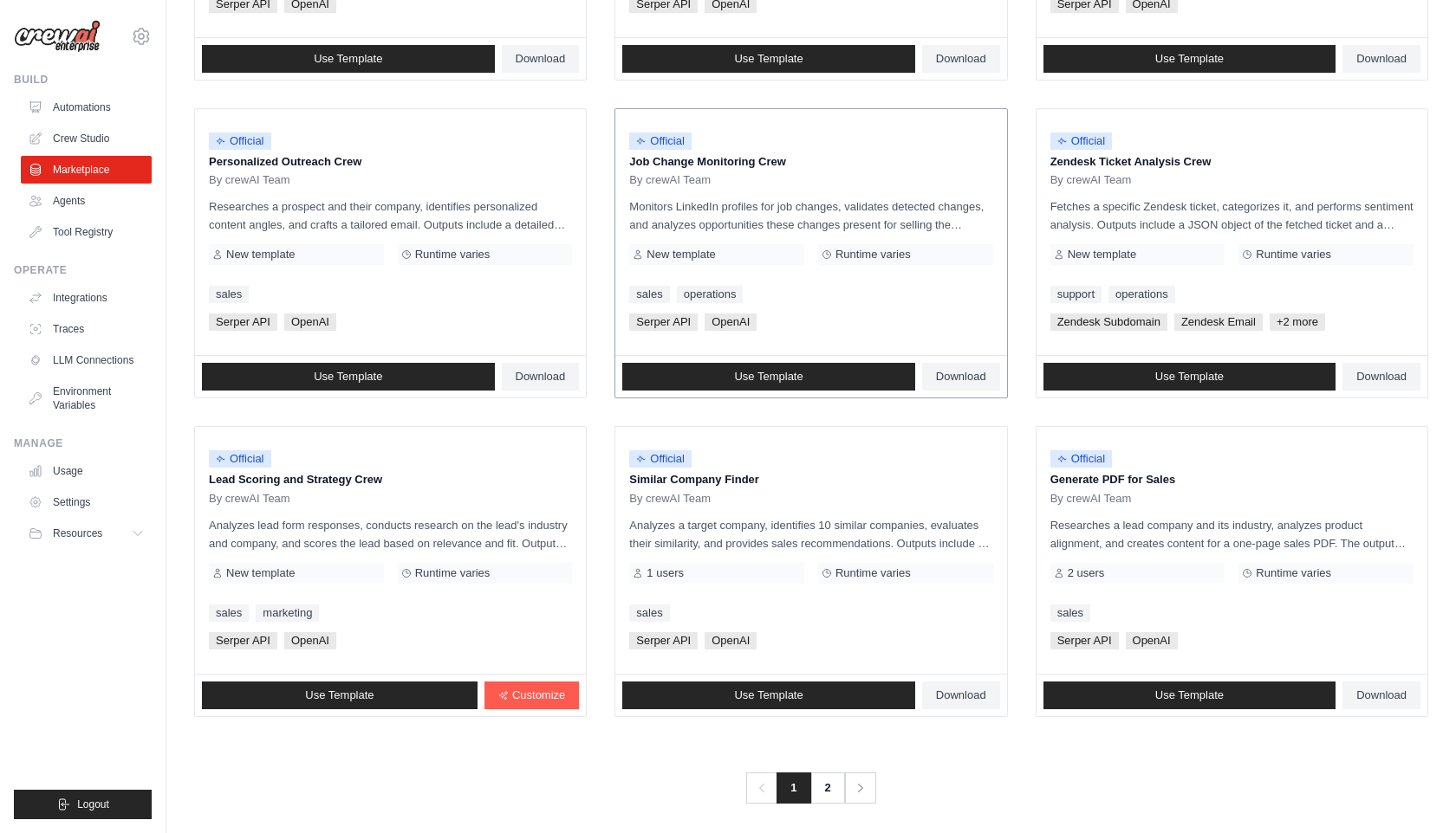
scroll to position [772, 0]
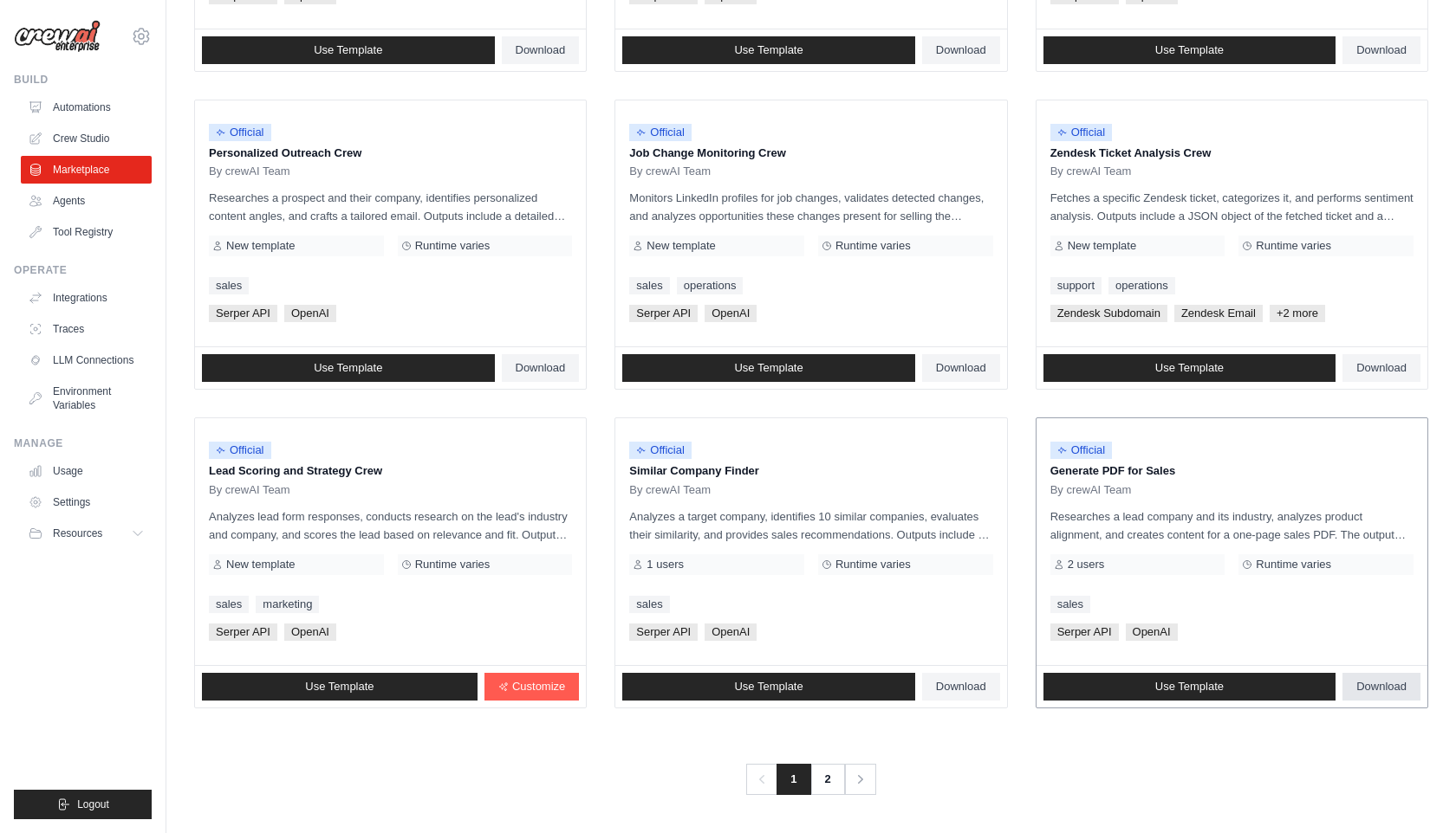
click at [1384, 690] on span "Download" at bounding box center [1382, 687] width 50 height 14
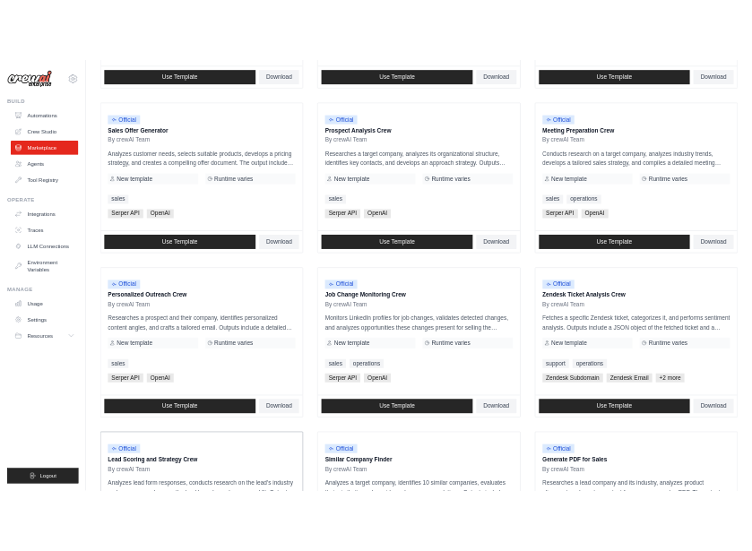
scroll to position [433, 0]
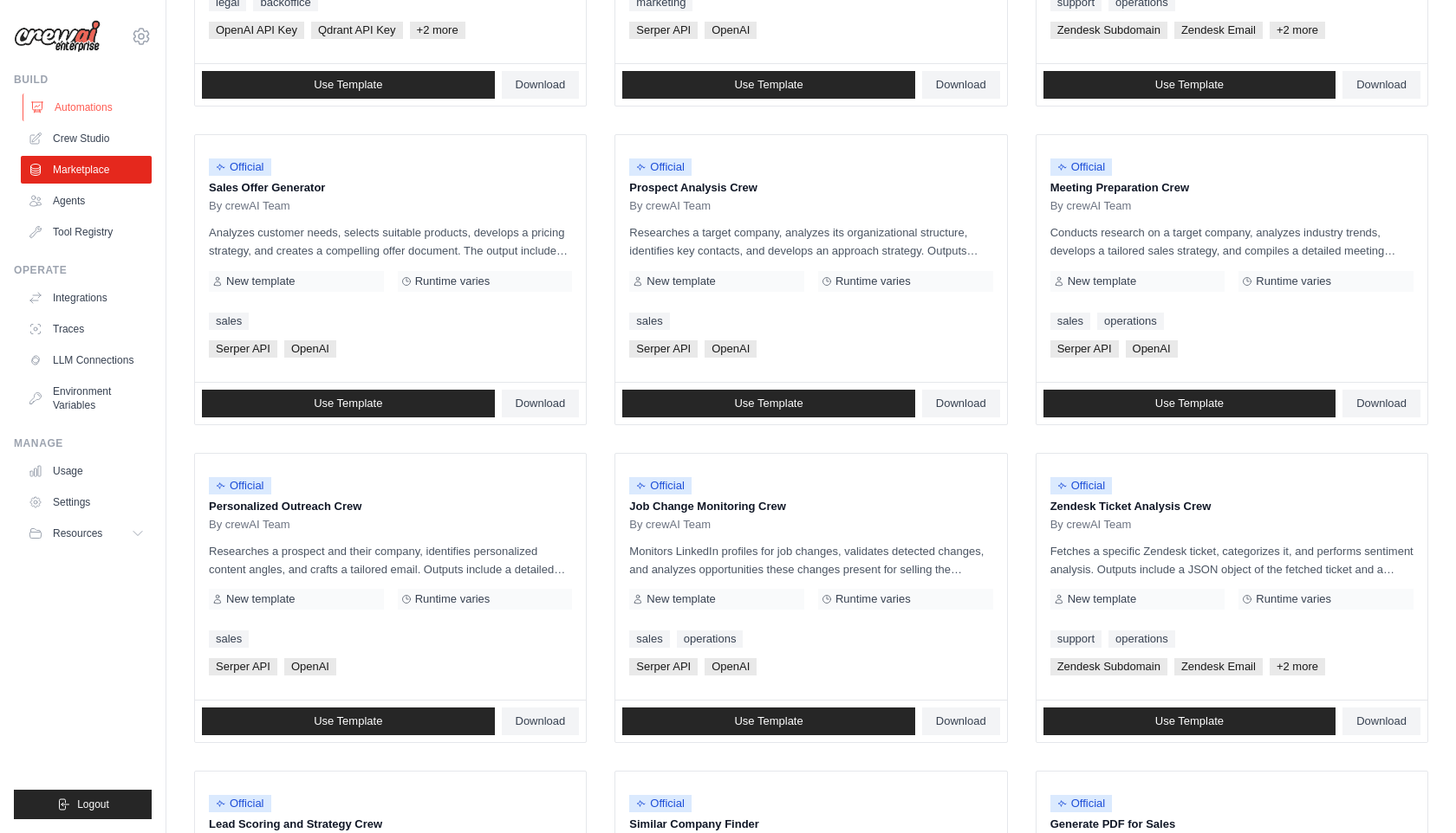
click at [103, 119] on link "Automations" at bounding box center [87, 107] width 131 height 28
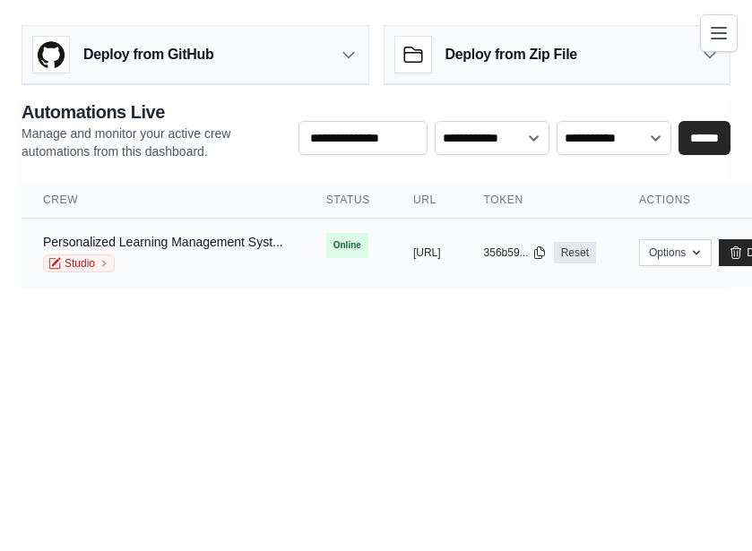
click at [311, 249] on td "Online" at bounding box center [348, 246] width 87 height 54
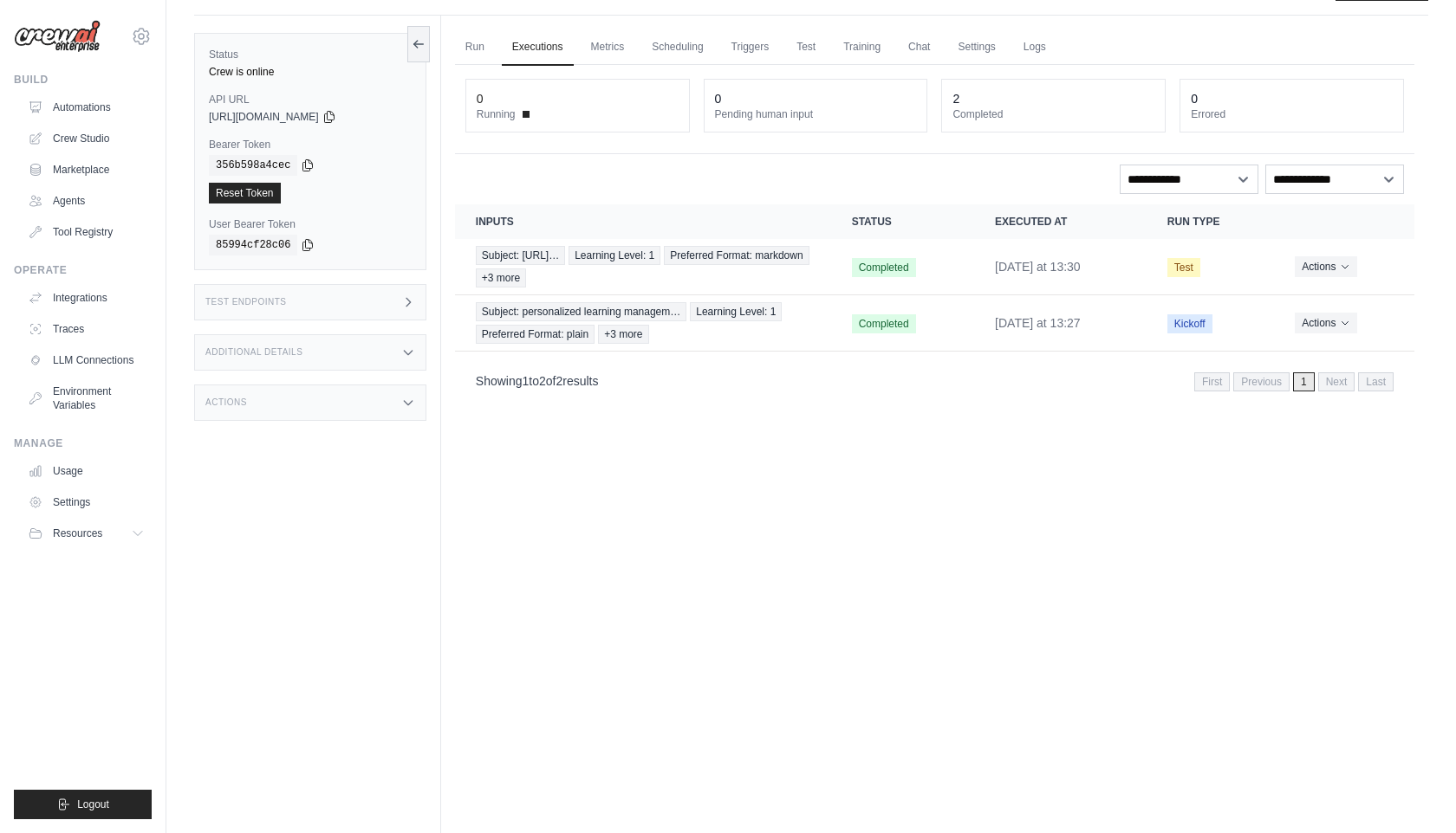
scroll to position [40, 0]
click at [726, 258] on button "Actions" at bounding box center [1325, 267] width 62 height 21
click at [726, 321] on icon "Actions for execution" at bounding box center [1345, 323] width 11 height 11
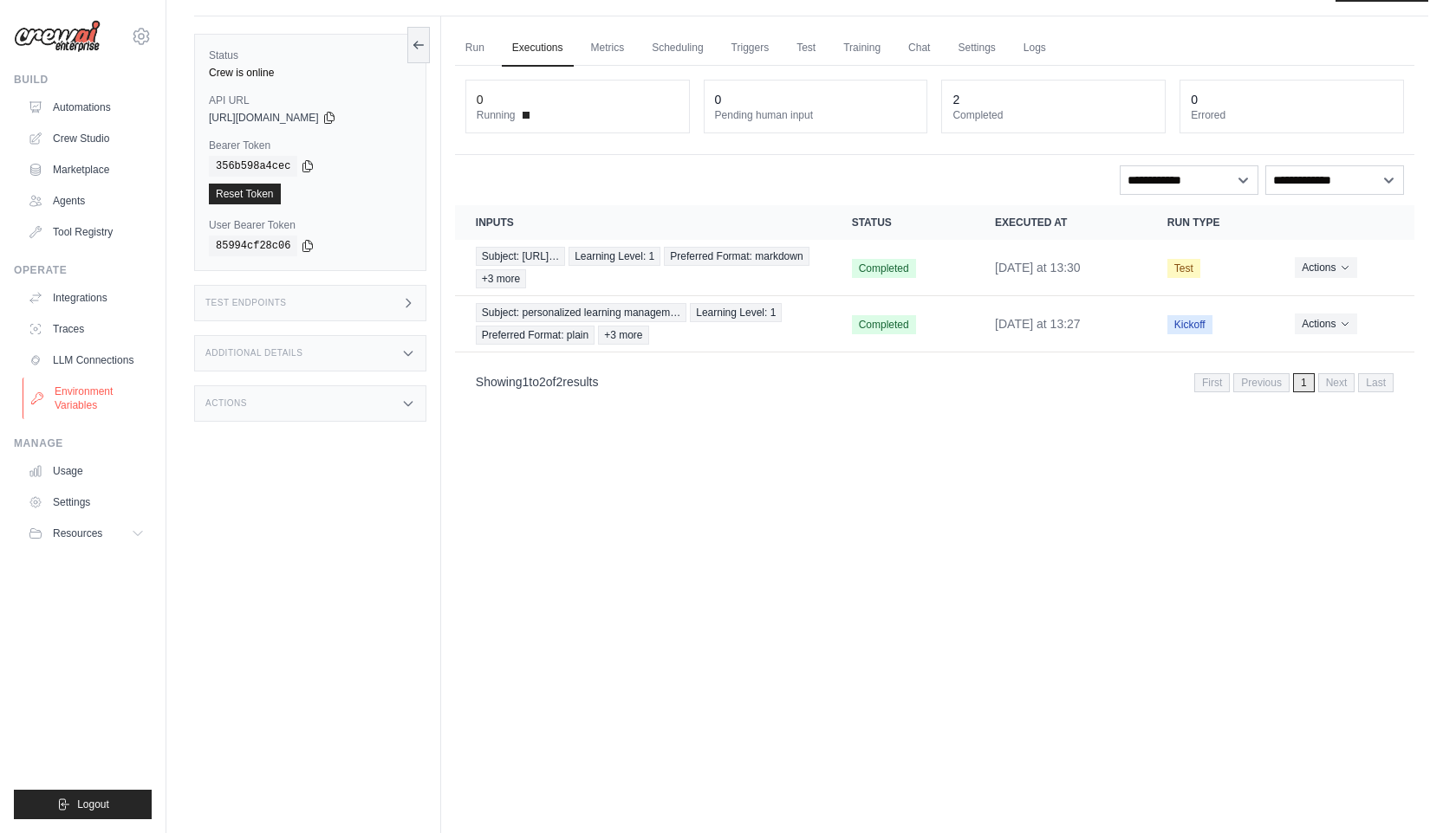
click at [95, 383] on link "Environment Variables" at bounding box center [87, 398] width 131 height 42
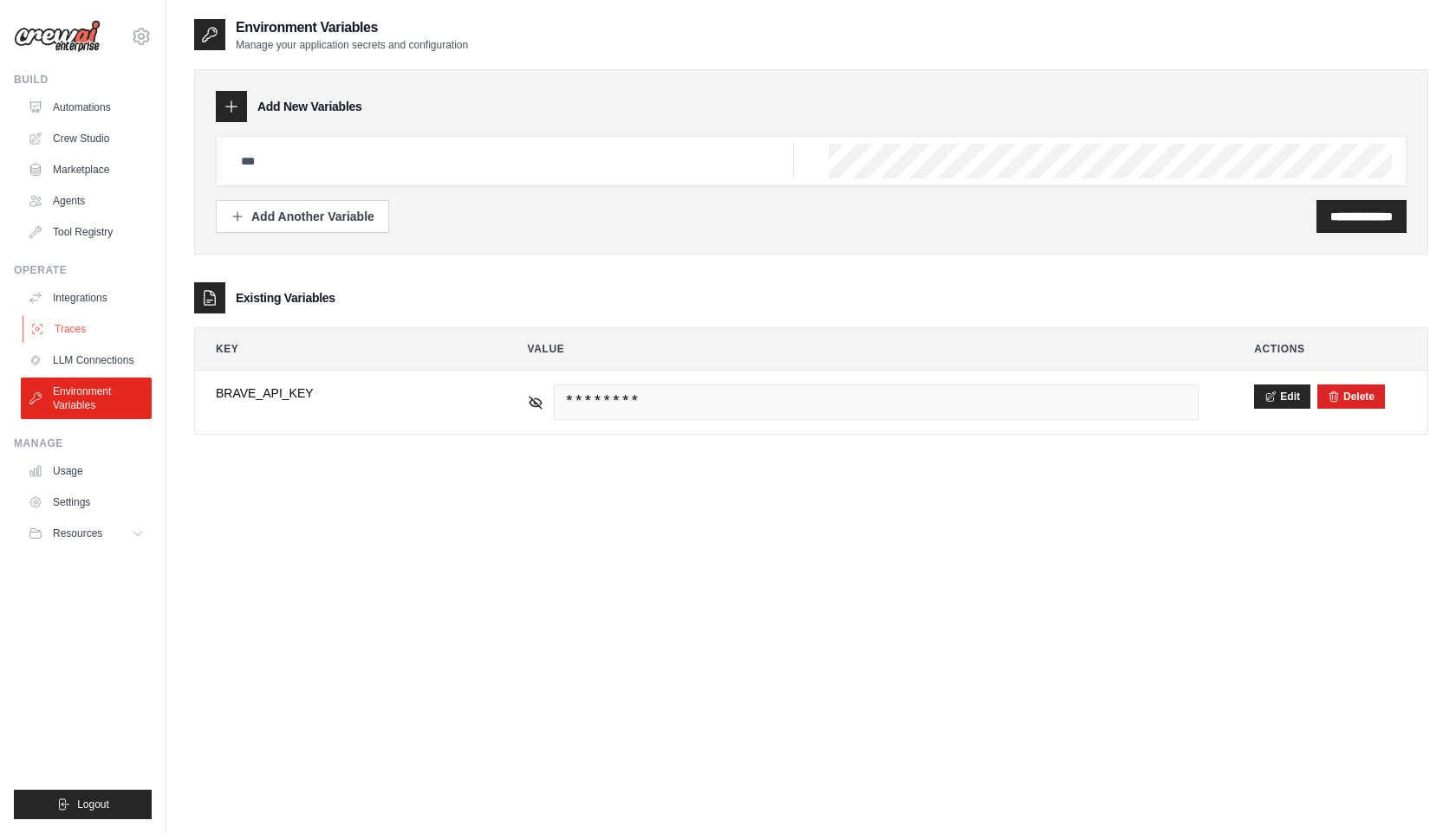
click at [79, 330] on link "Traces" at bounding box center [87, 329] width 131 height 28
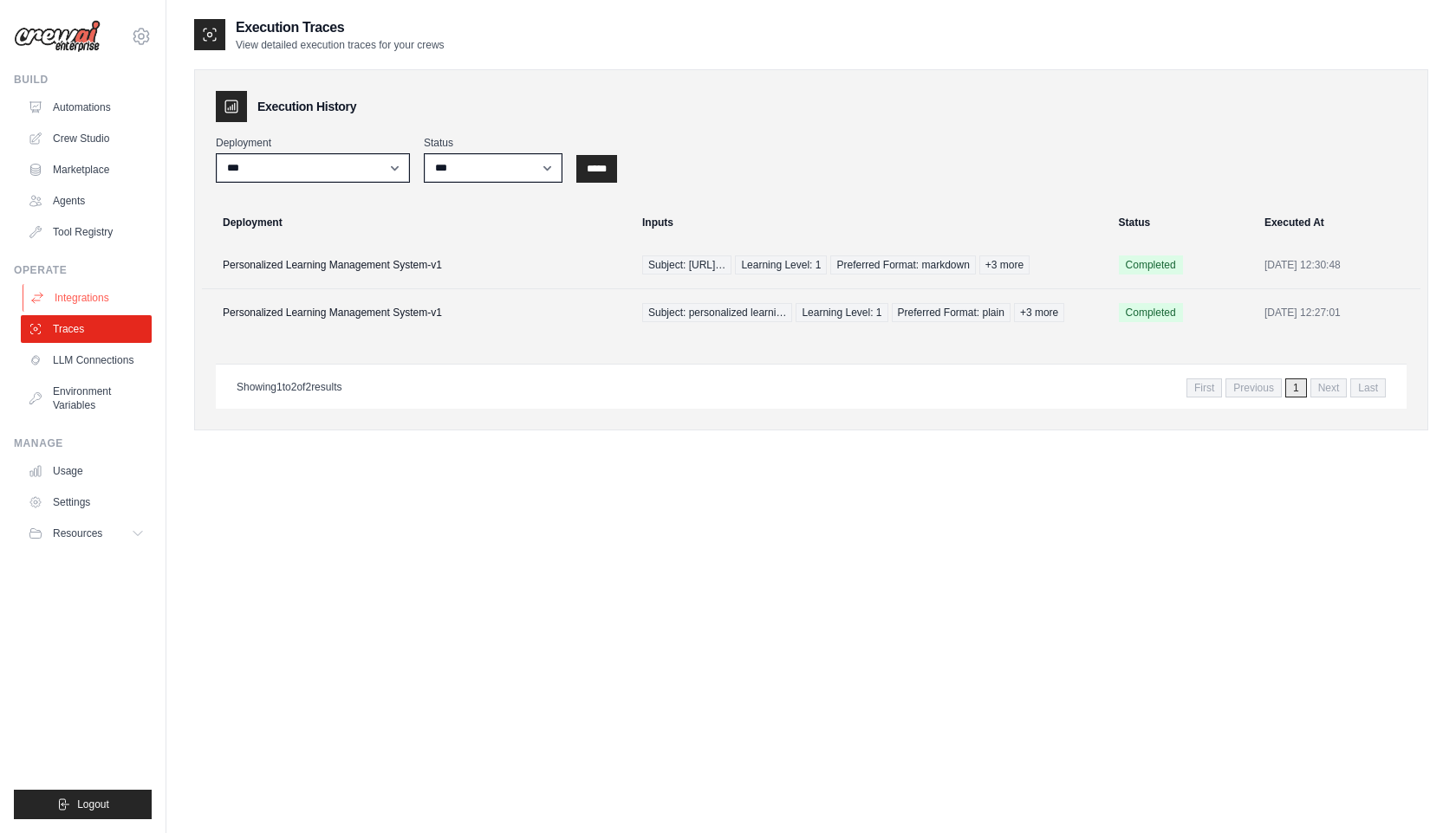
click at [94, 293] on link "Integrations" at bounding box center [87, 298] width 131 height 28
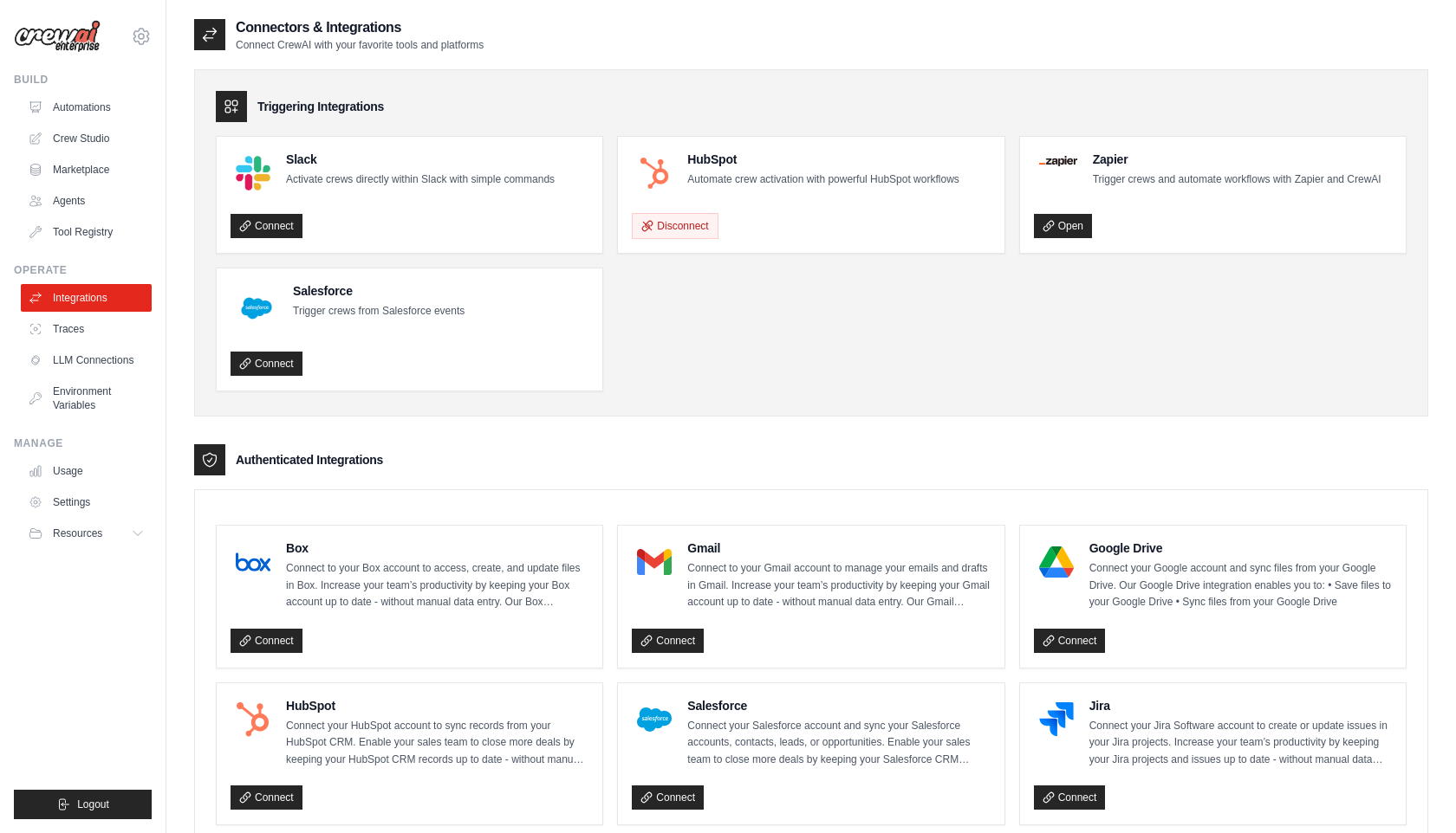
click at [726, 158] on h4 "HubSpot" at bounding box center [823, 159] width 272 height 17
click at [726, 164] on h4 "HubSpot" at bounding box center [823, 159] width 272 height 17
click at [726, 180] on p "Automate crew activation with powerful HubSpot workflows" at bounding box center [823, 180] width 272 height 17
click at [726, 194] on div "HubSpot Automate crew activation with powerful HubSpot workflows" at bounding box center [795, 173] width 327 height 45
click at [726, 192] on div "HubSpot Automate crew activation with powerful HubSpot workflows" at bounding box center [795, 173] width 327 height 45
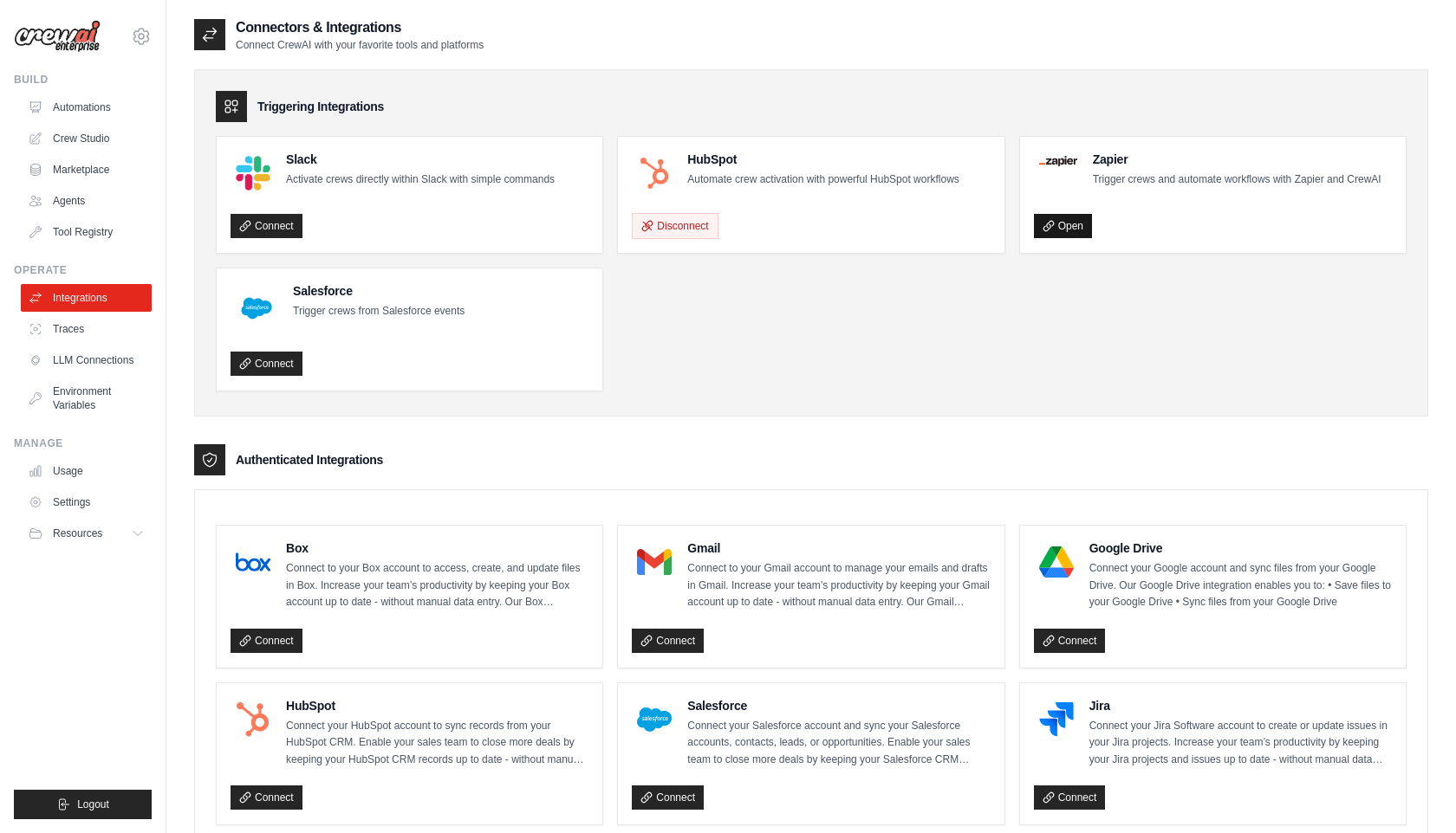
click at [726, 225] on link "Open" at bounding box center [1063, 225] width 58 height 24
